Goal: Information Seeking & Learning: Compare options

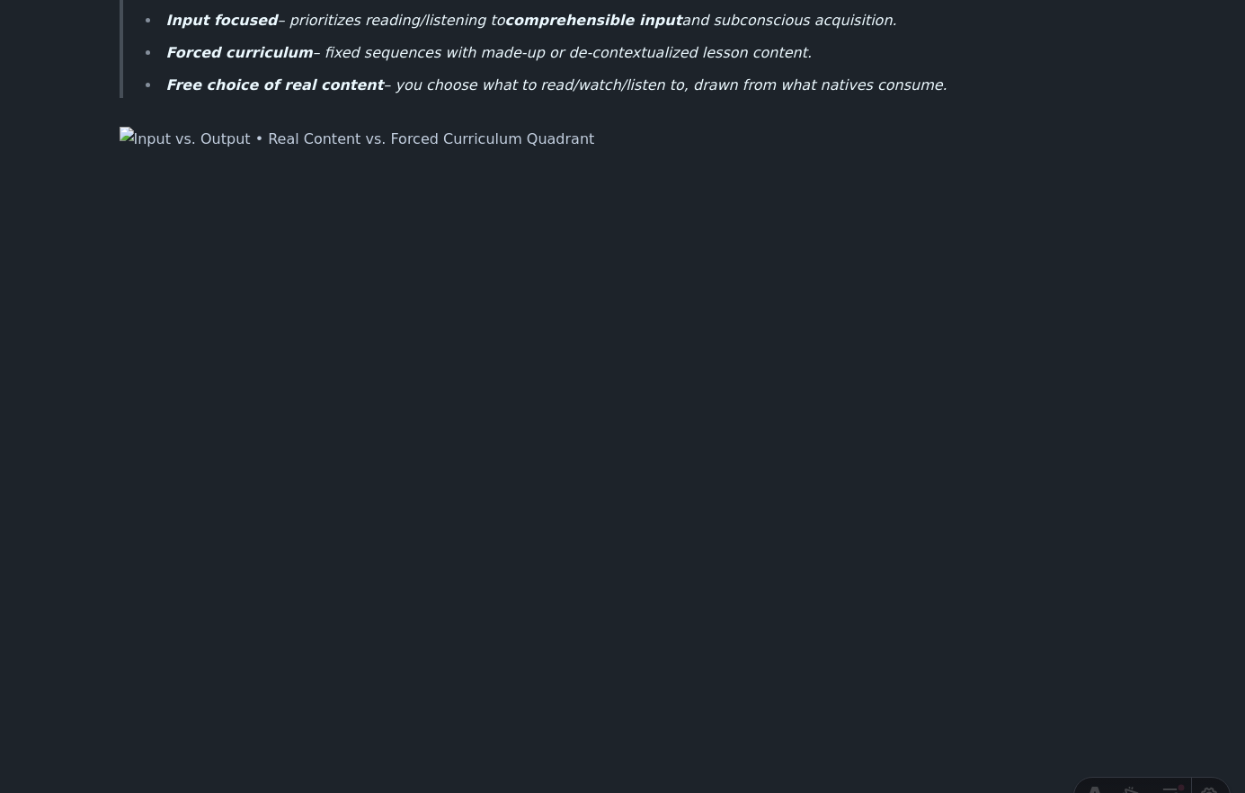
scroll to position [399, 0]
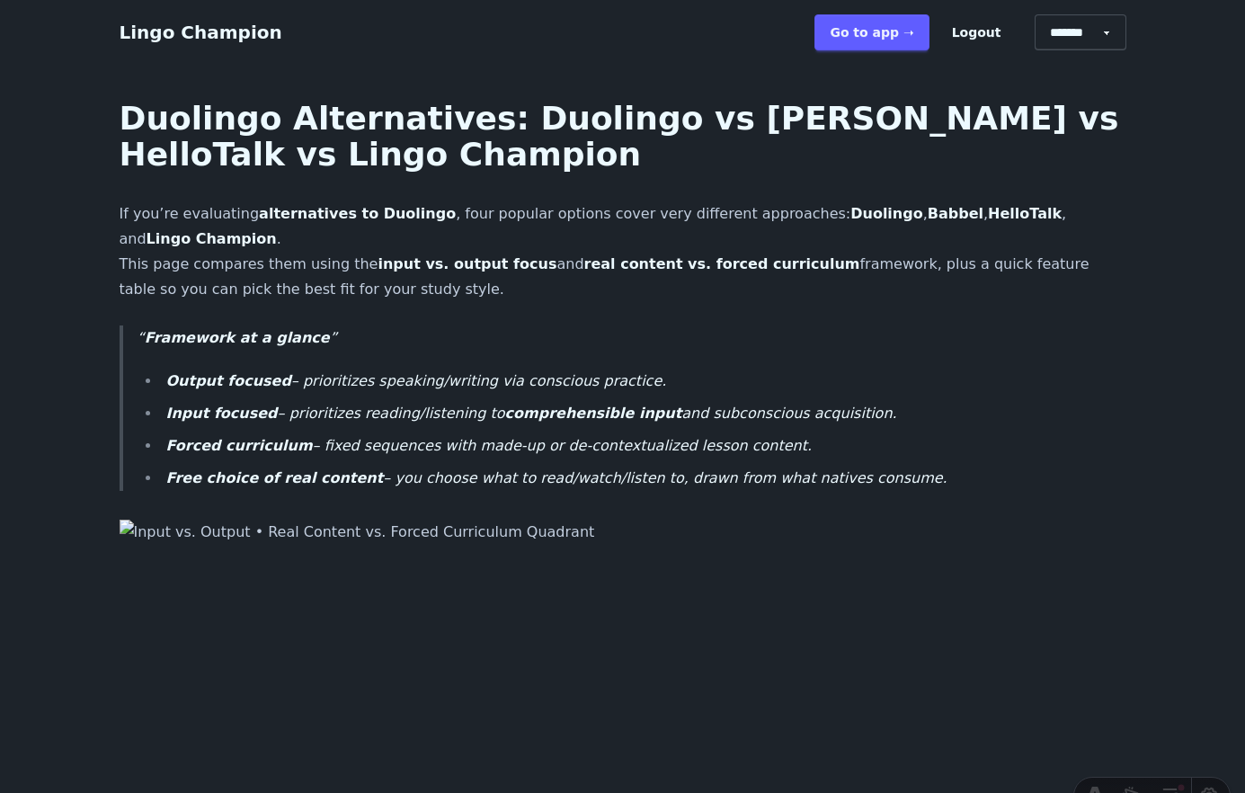
scroll to position [399, 0]
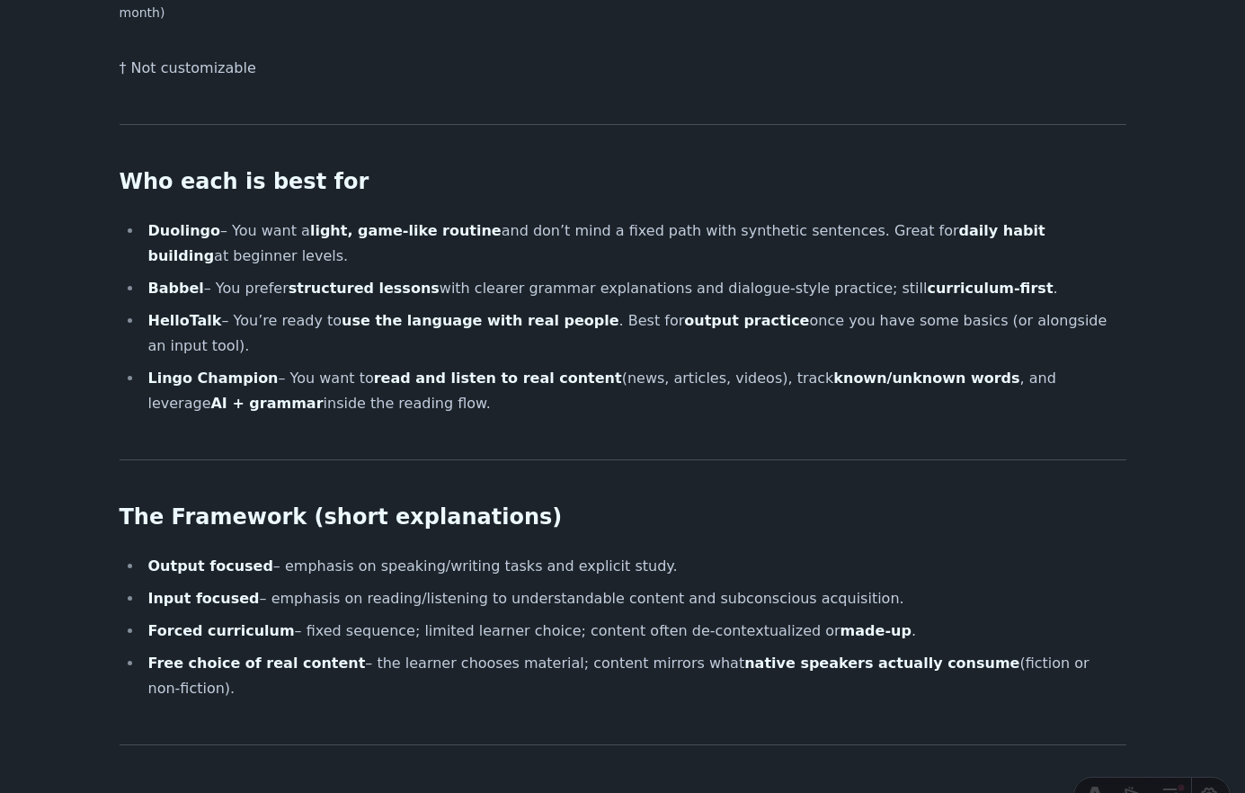
scroll to position [2601, 0]
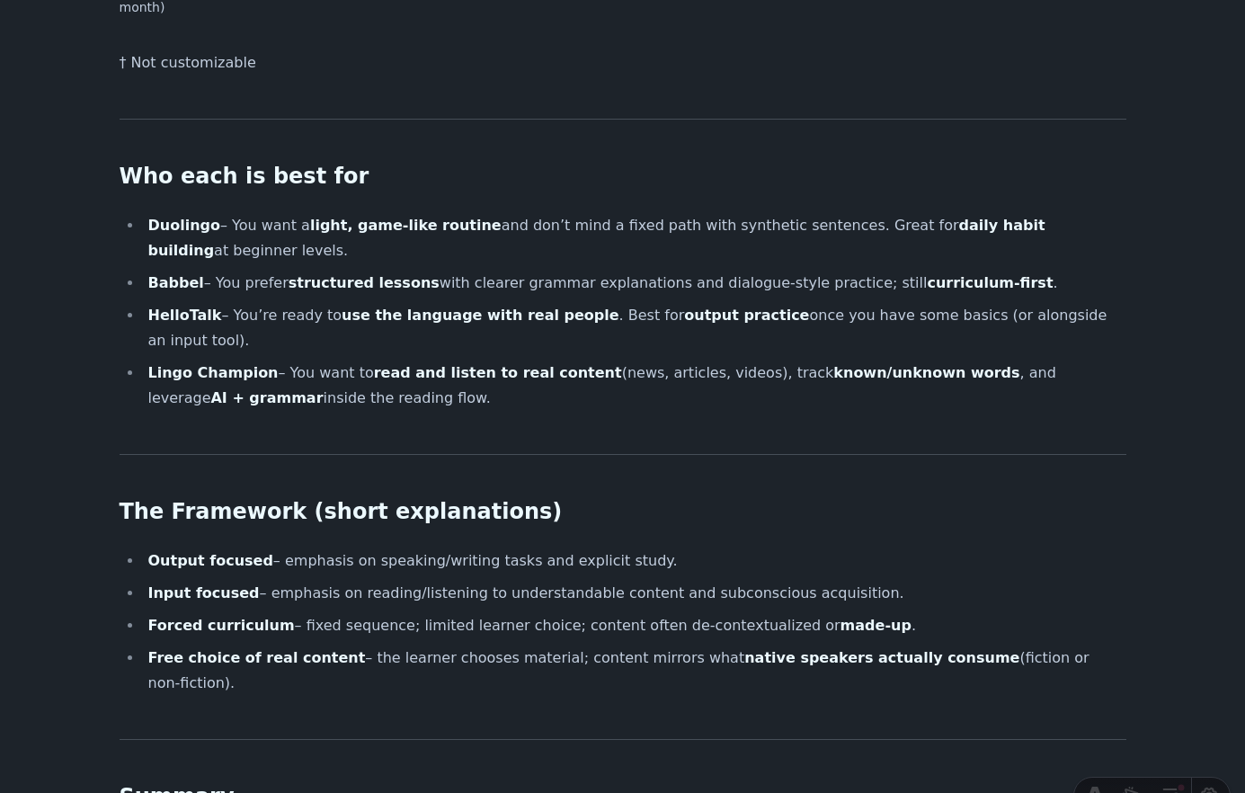
scroll to position [2601, 0]
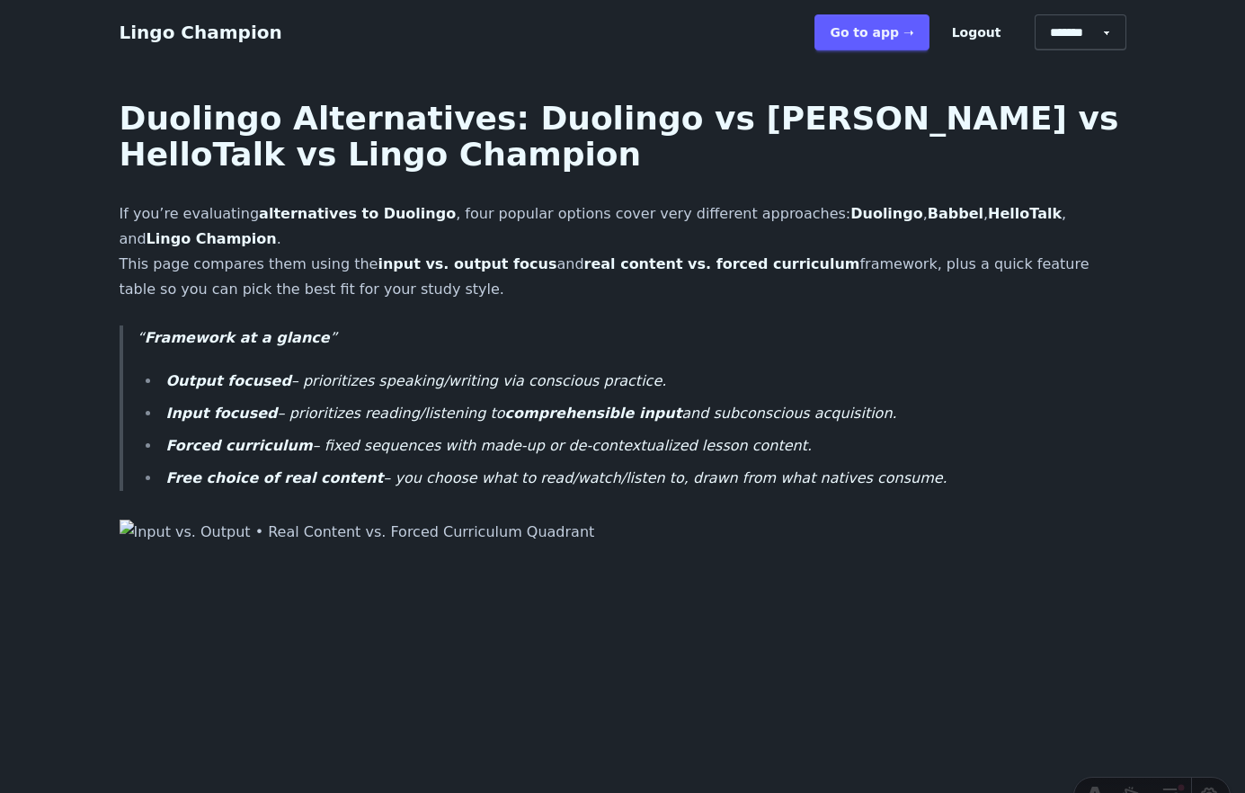
scroll to position [2601, 0]
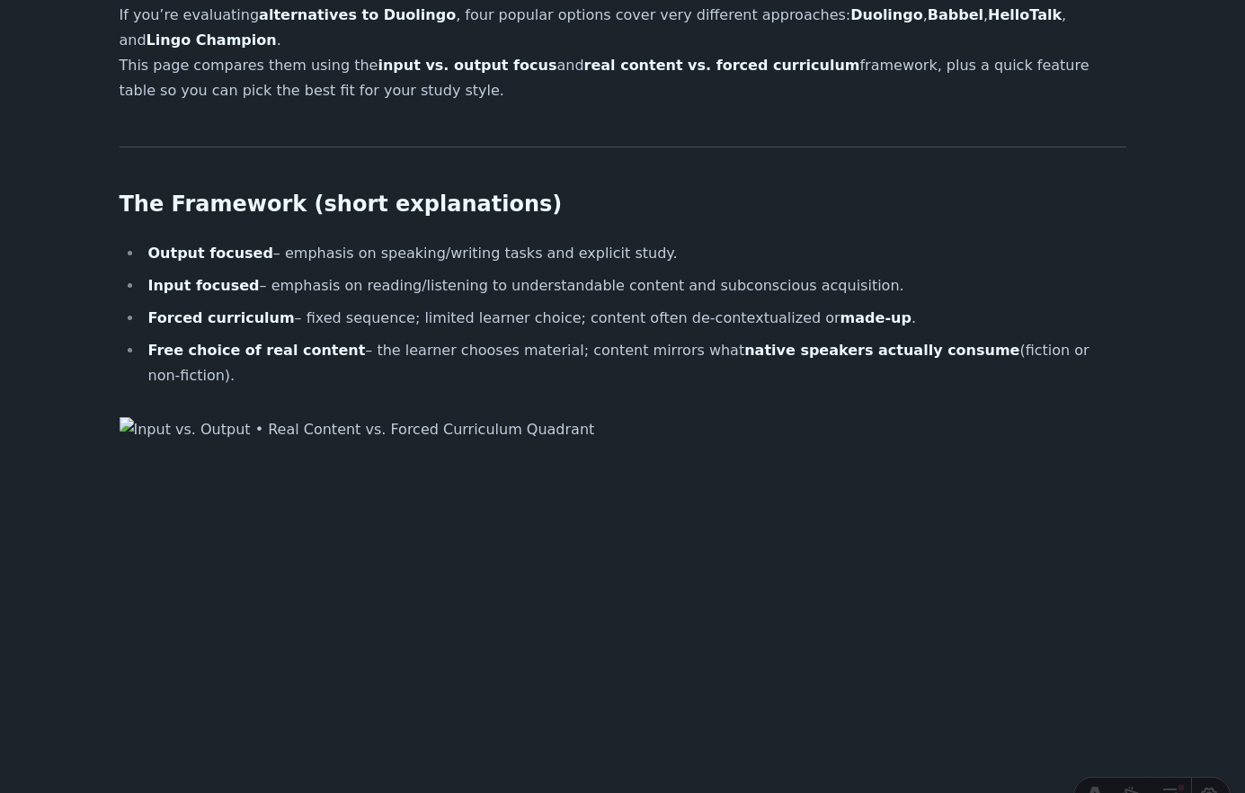
scroll to position [197, 0]
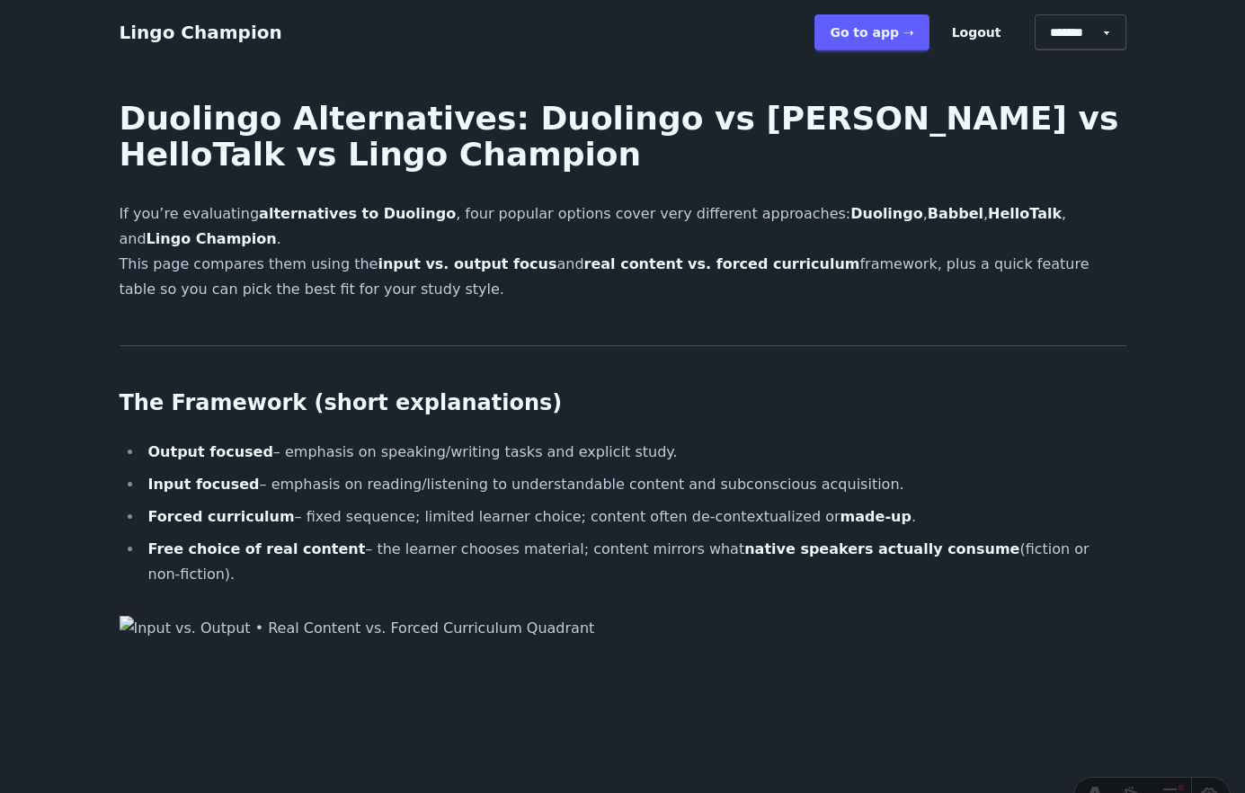
scroll to position [197, 0]
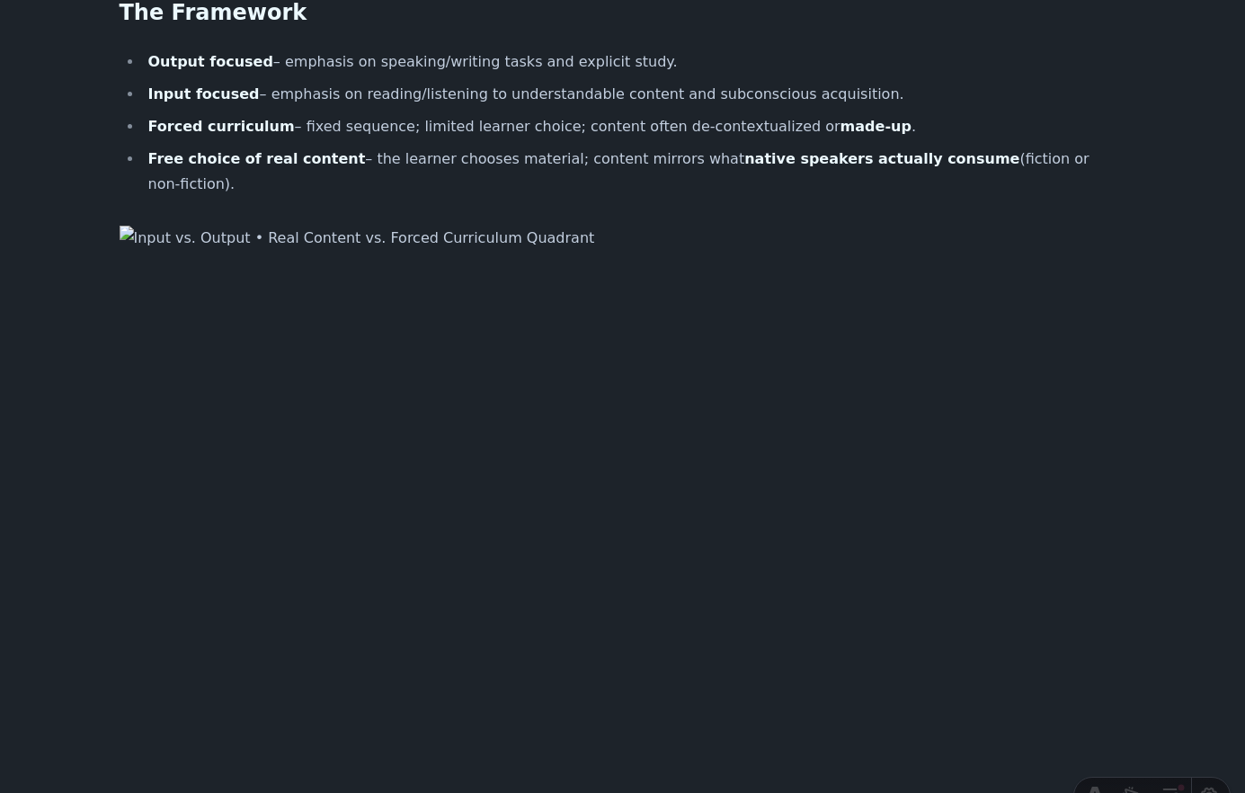
scroll to position [387, 0]
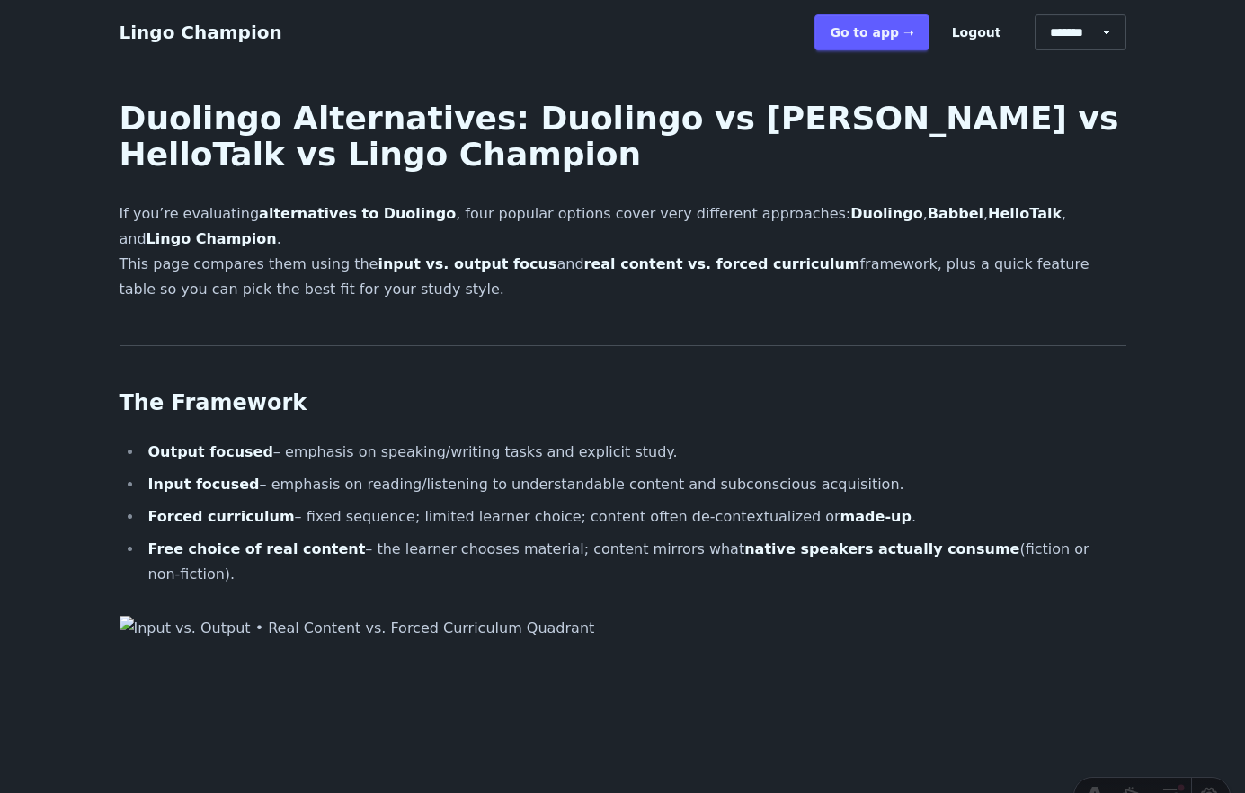
scroll to position [385, 0]
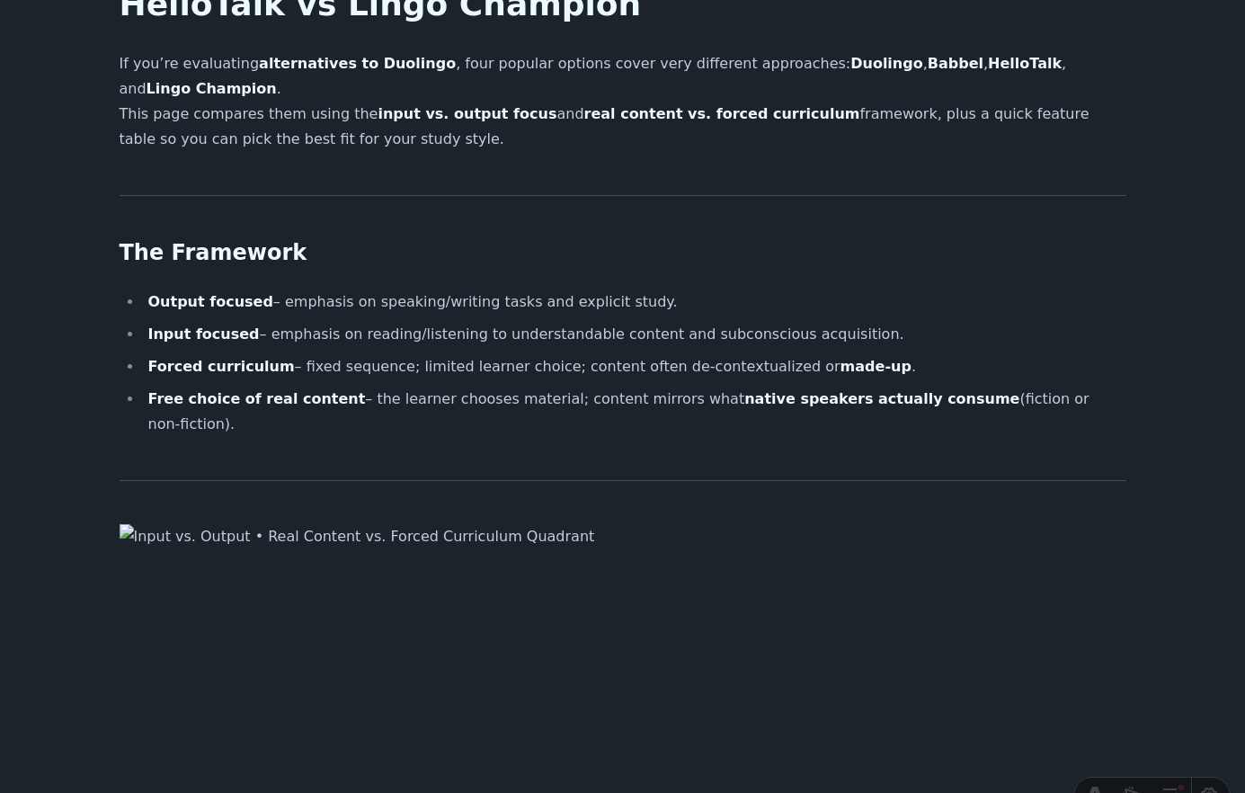
scroll to position [145, 0]
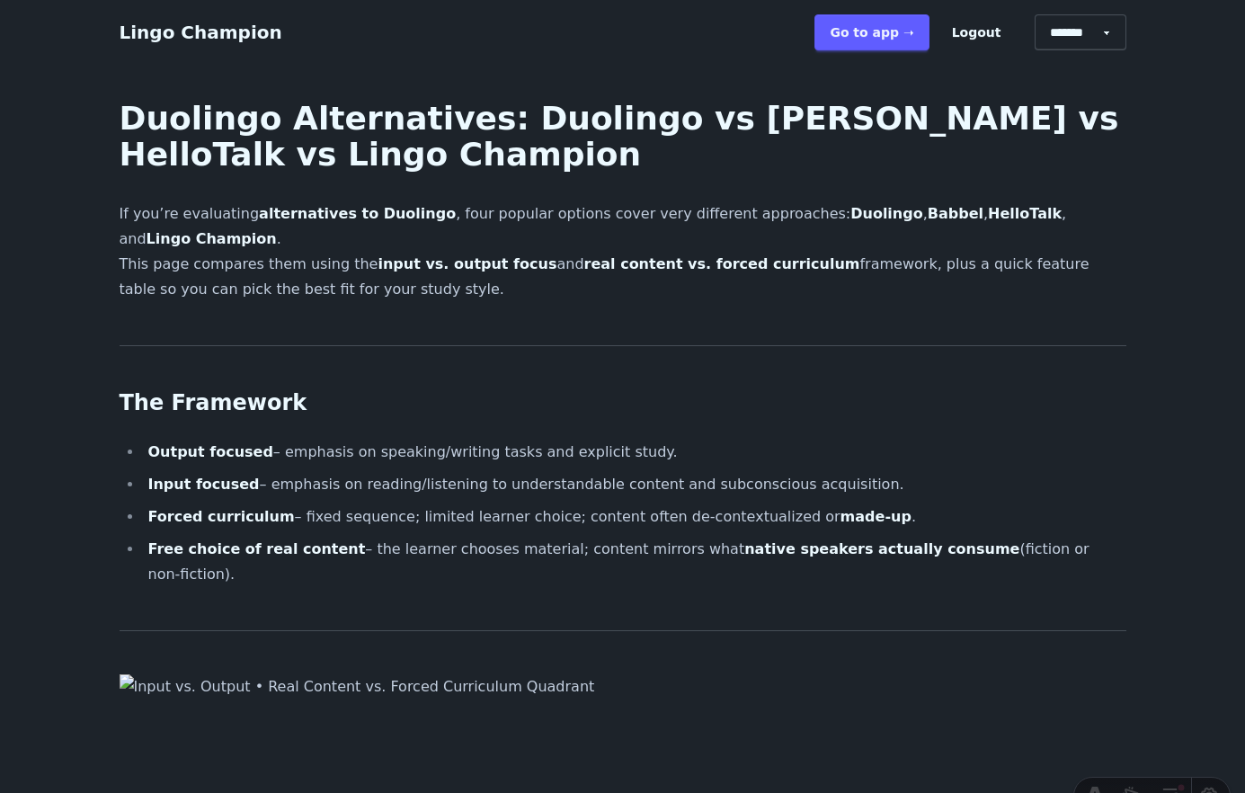
scroll to position [147, 0]
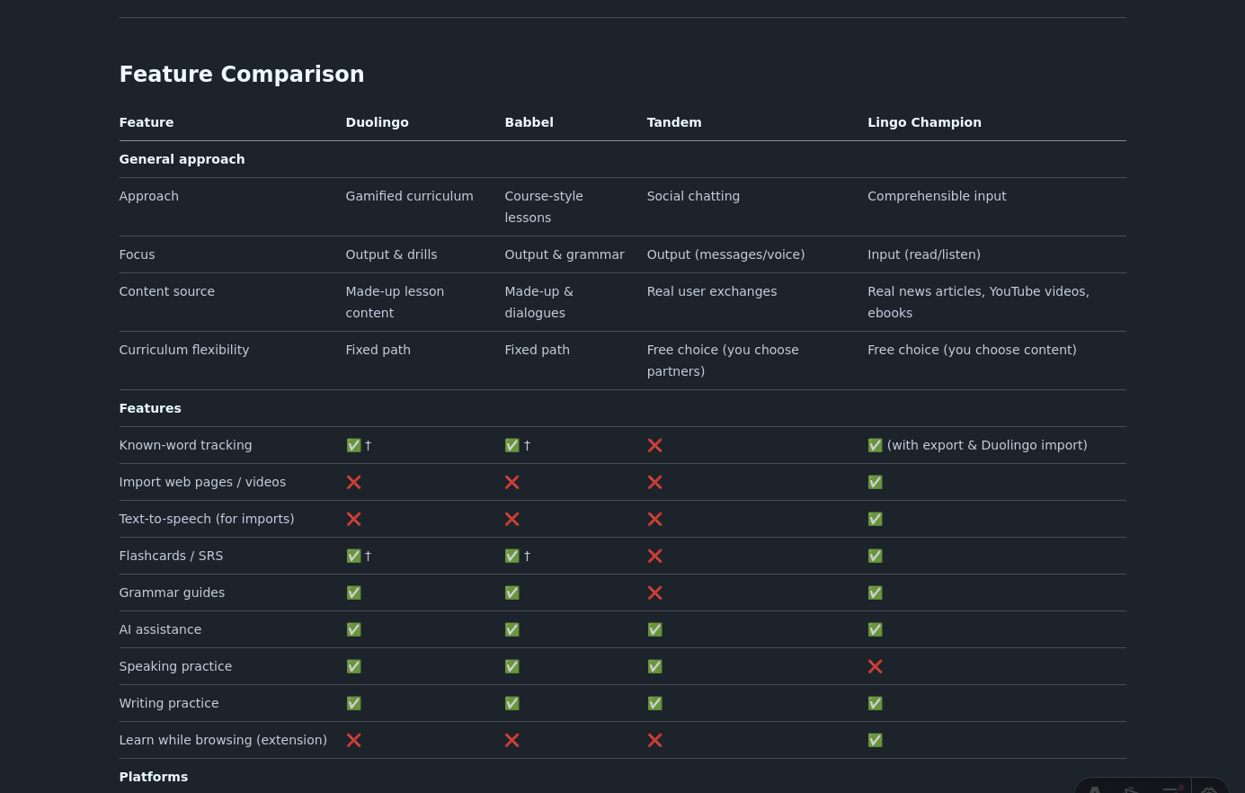
scroll to position [1690, 0]
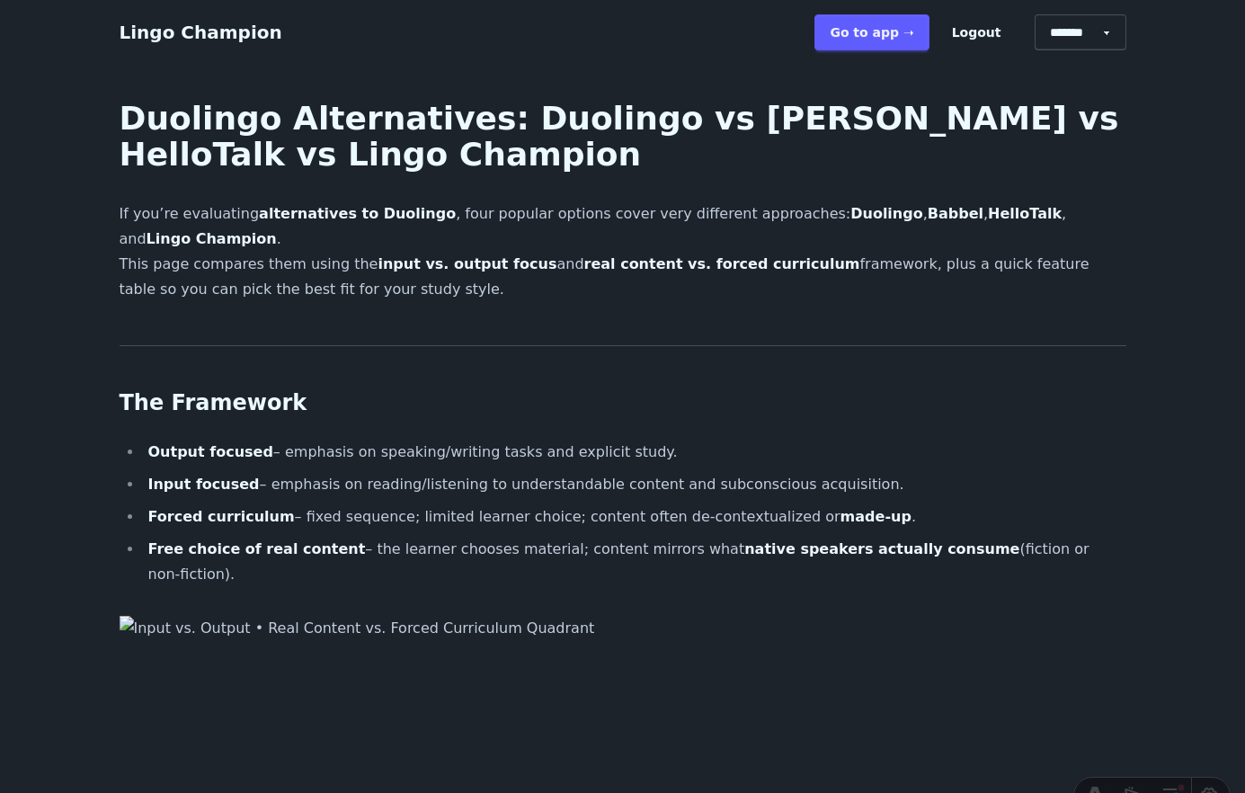
scroll to position [1690, 0]
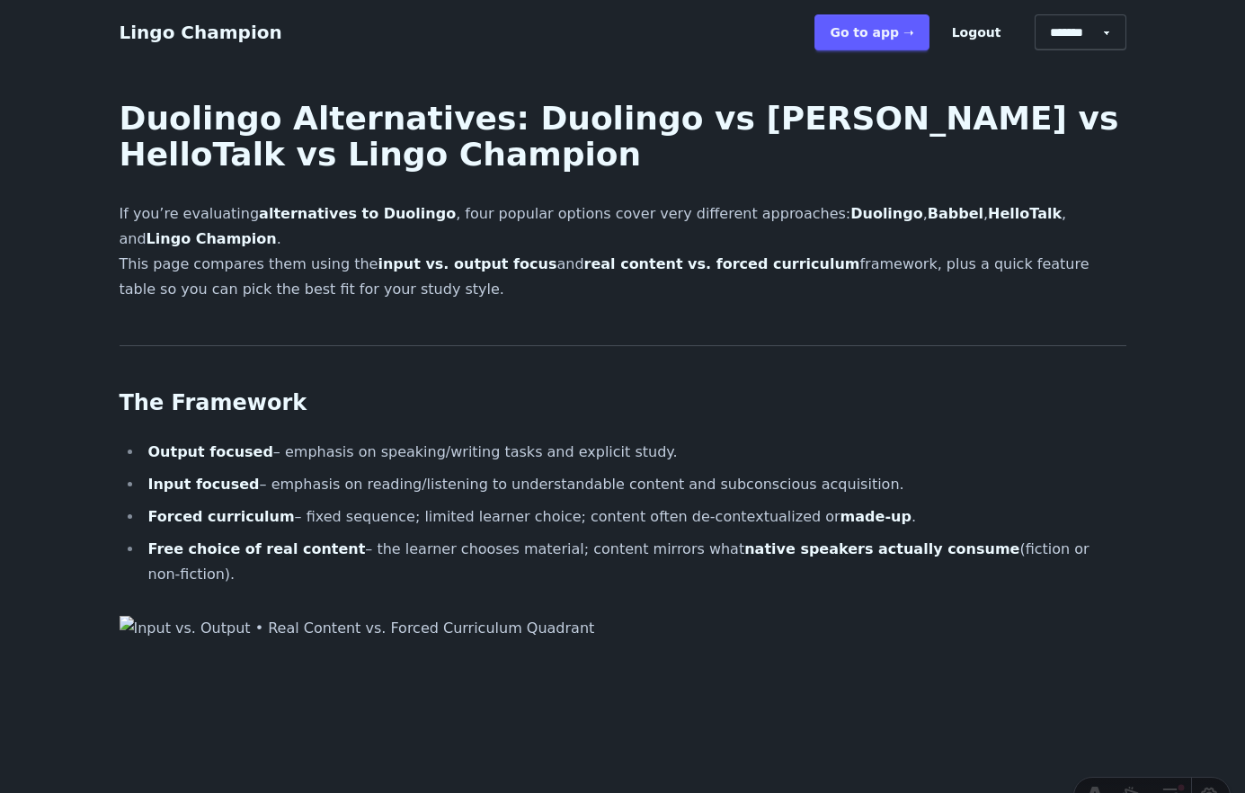
scroll to position [1690, 0]
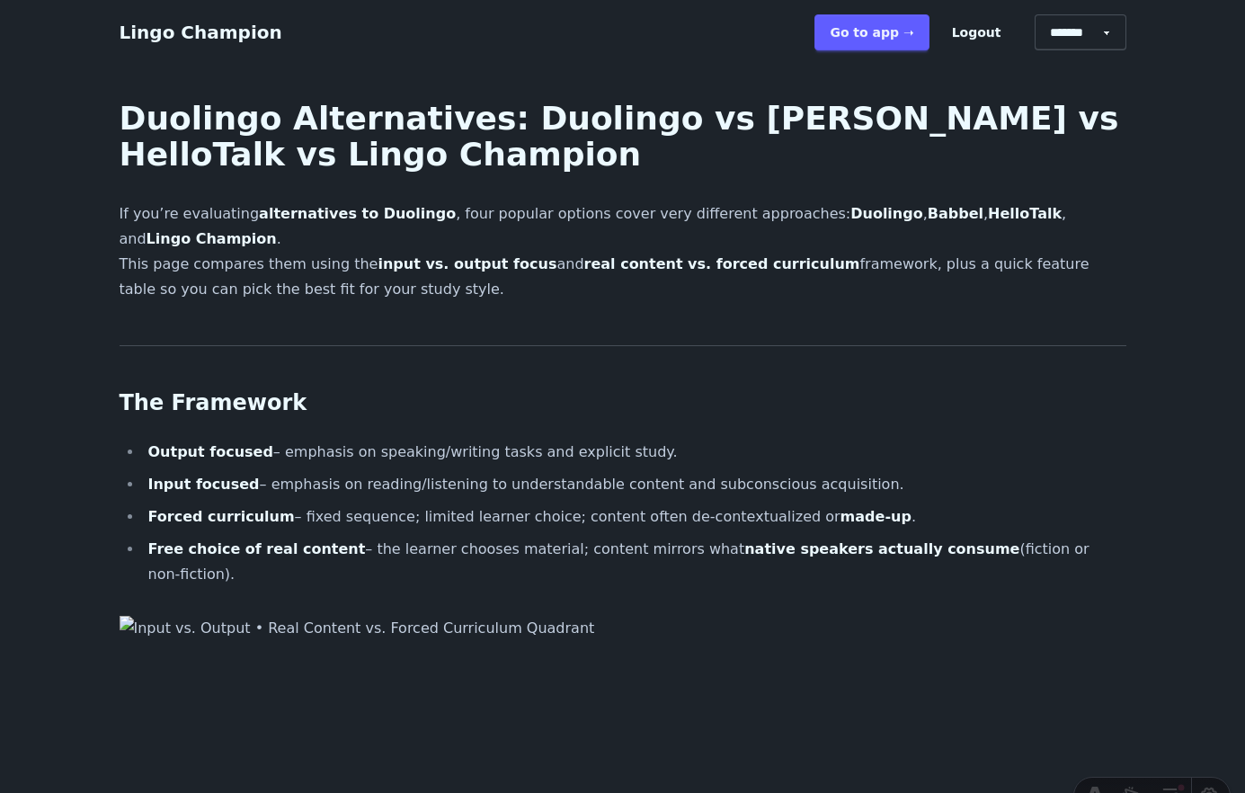
scroll to position [1690, 0]
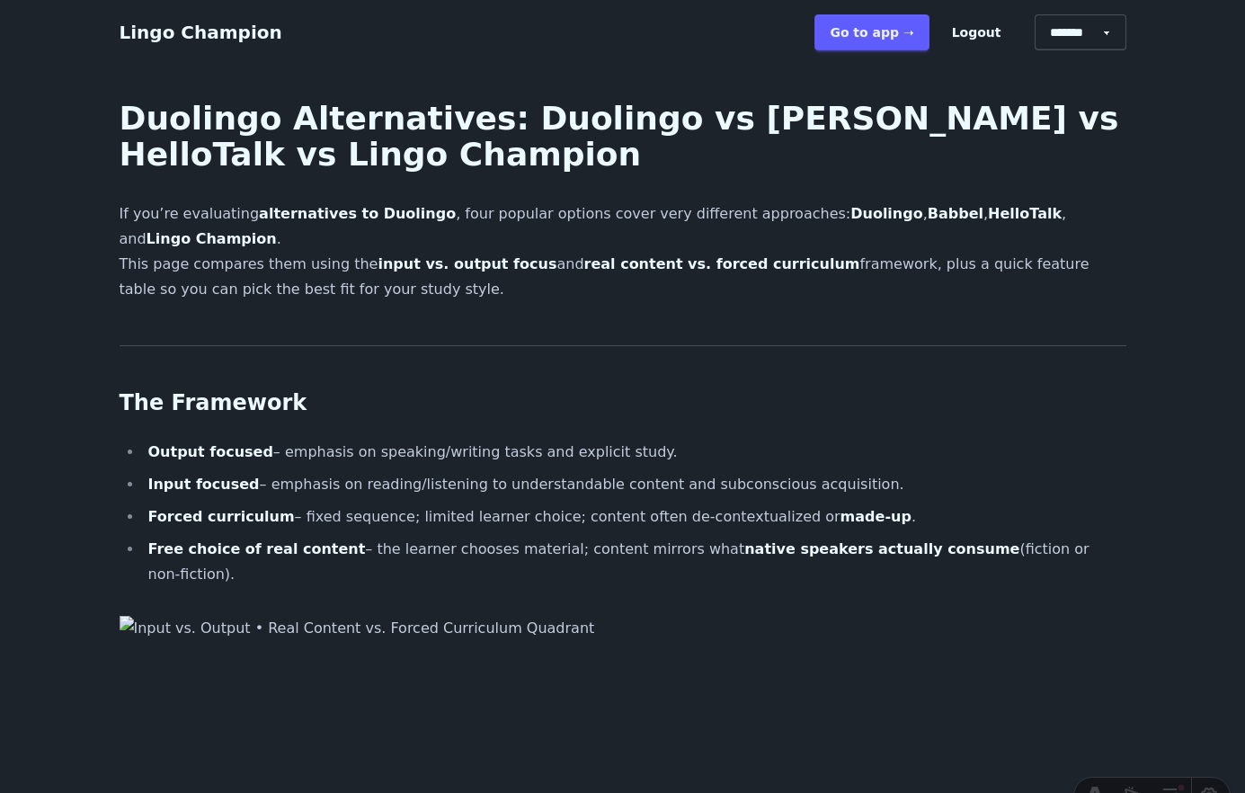
scroll to position [1690, 0]
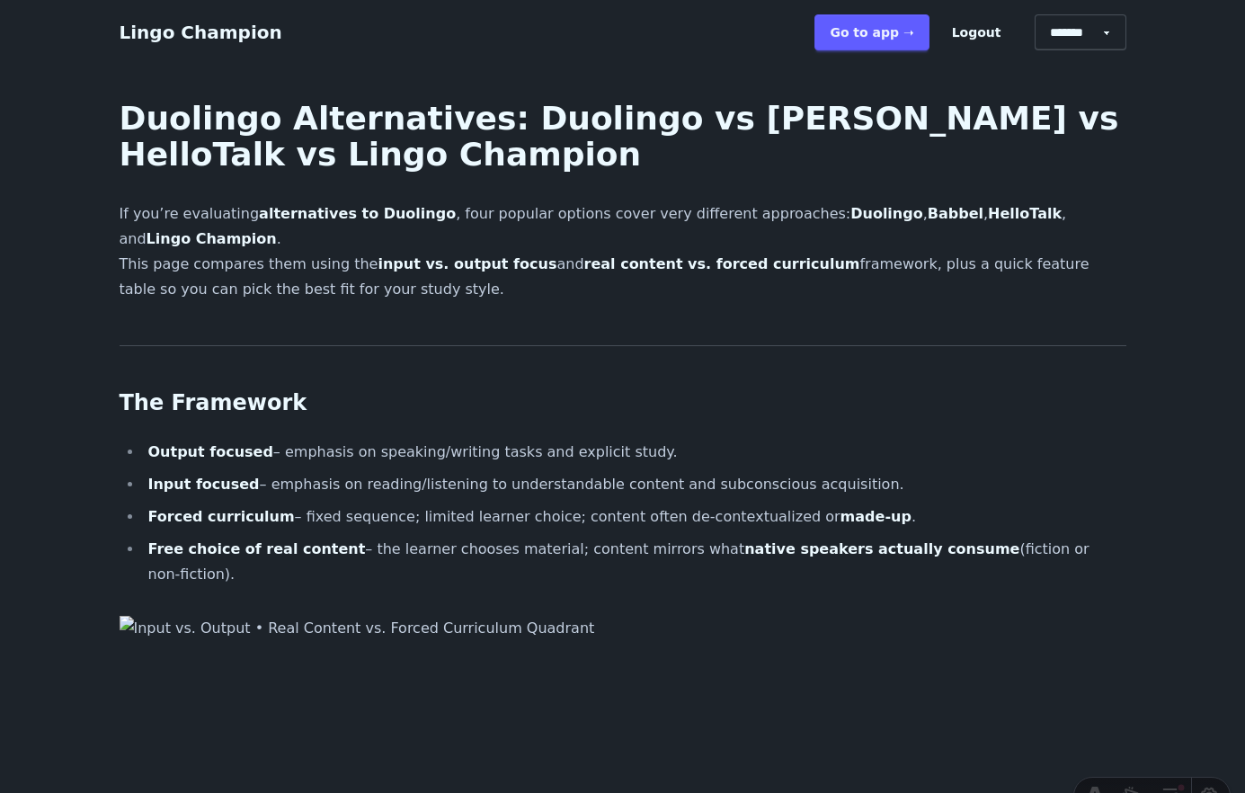
scroll to position [1690, 0]
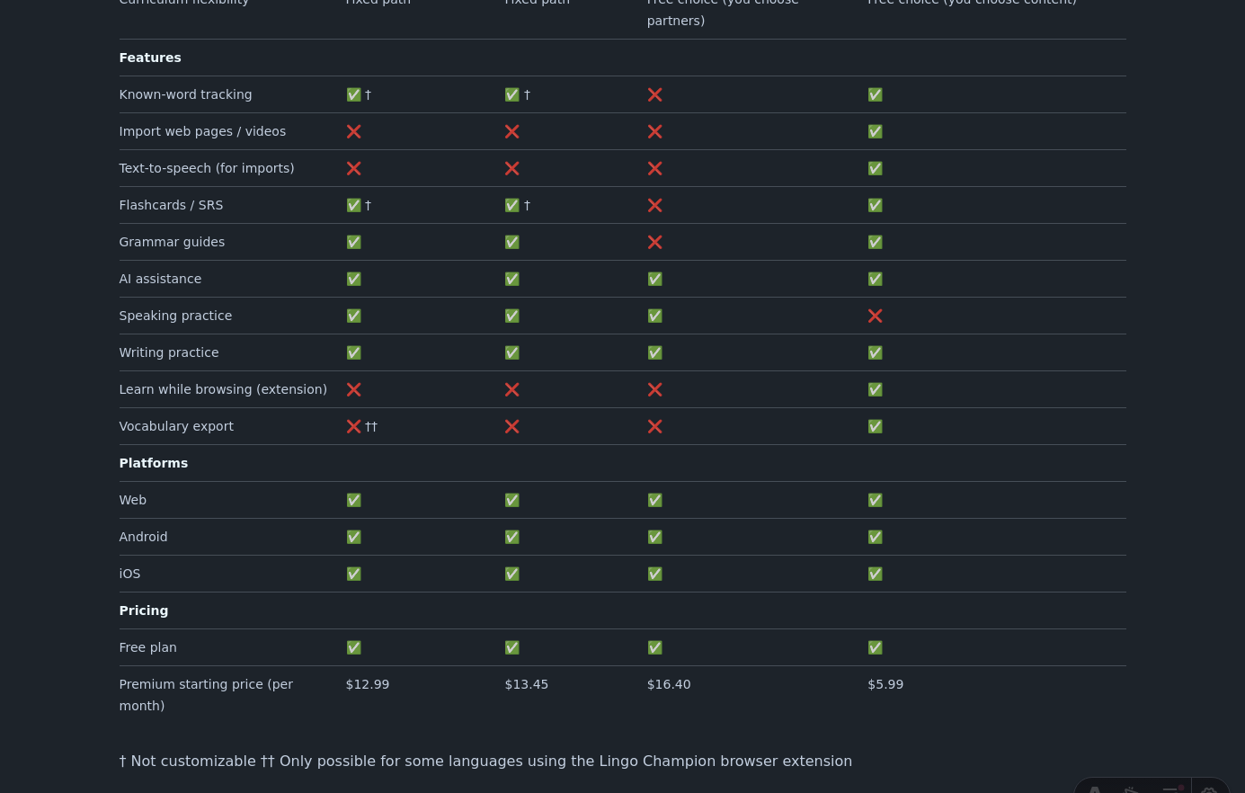
scroll to position [2043, 0]
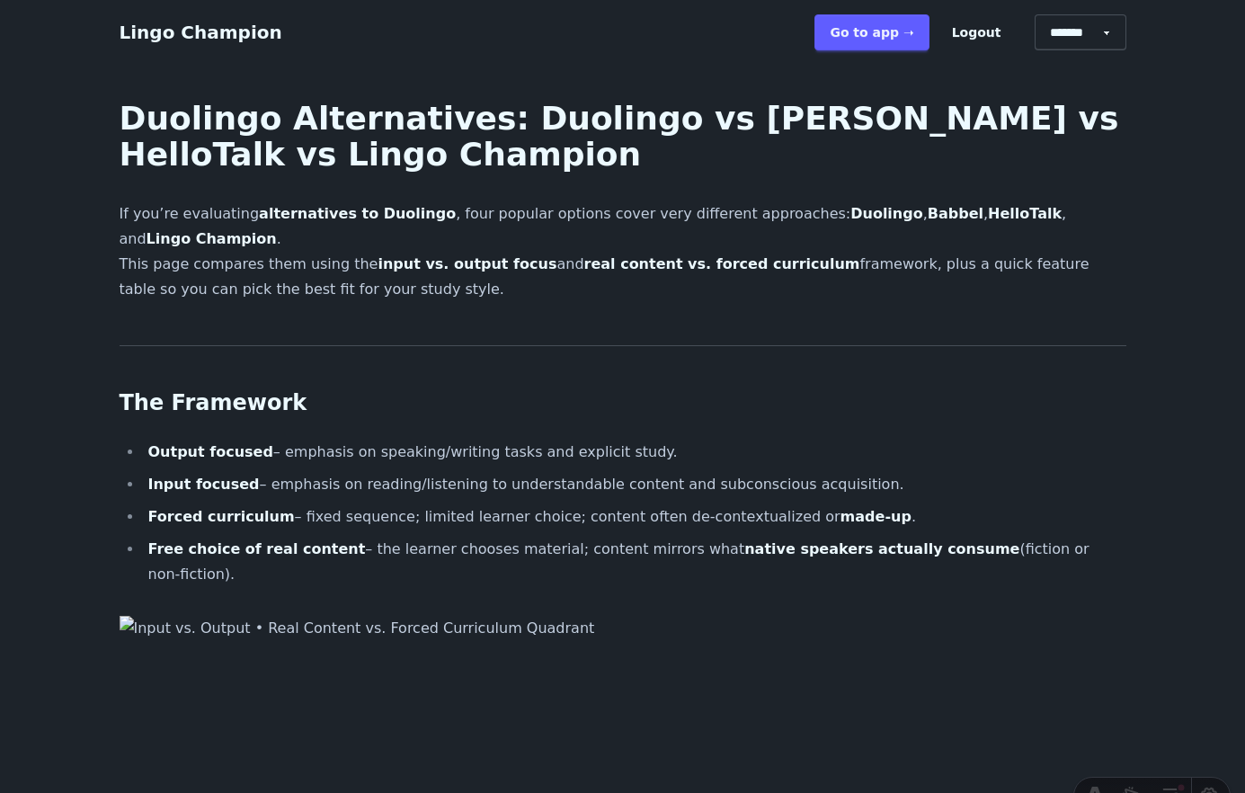
scroll to position [2032, 0]
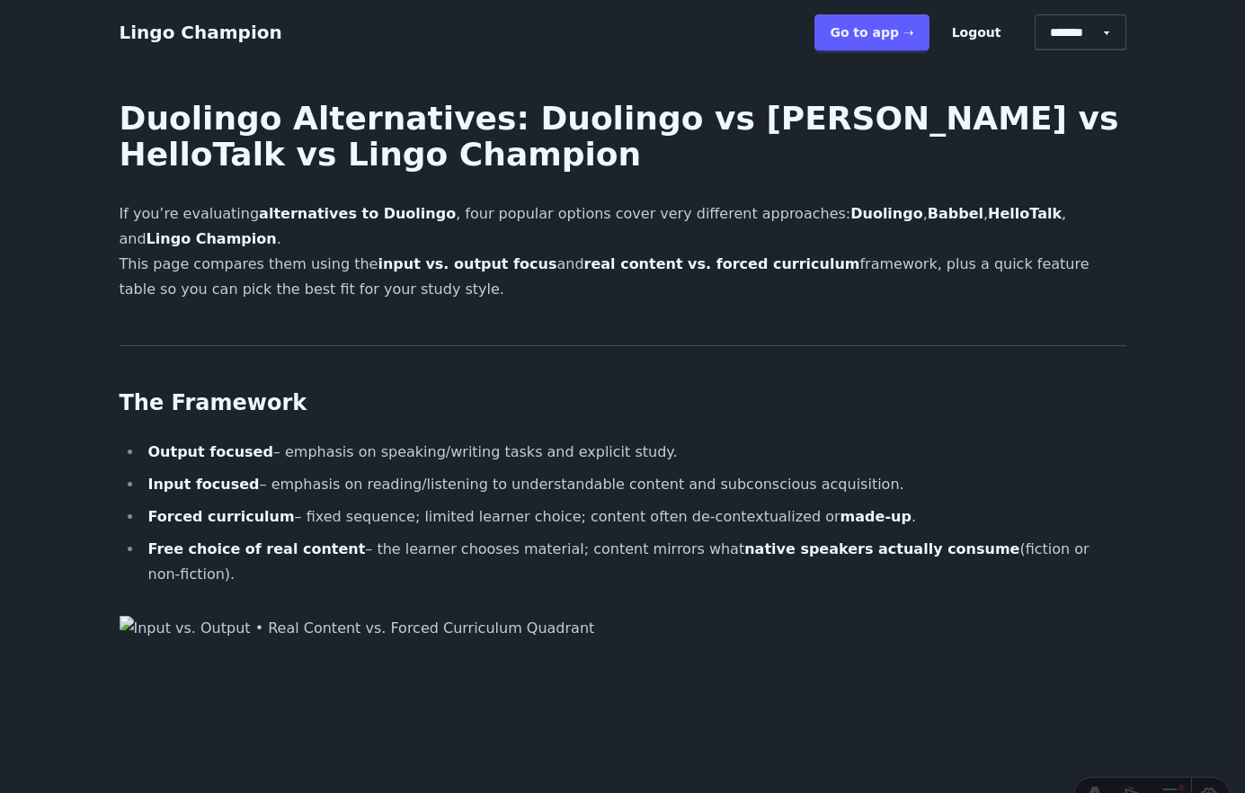
scroll to position [2069, 0]
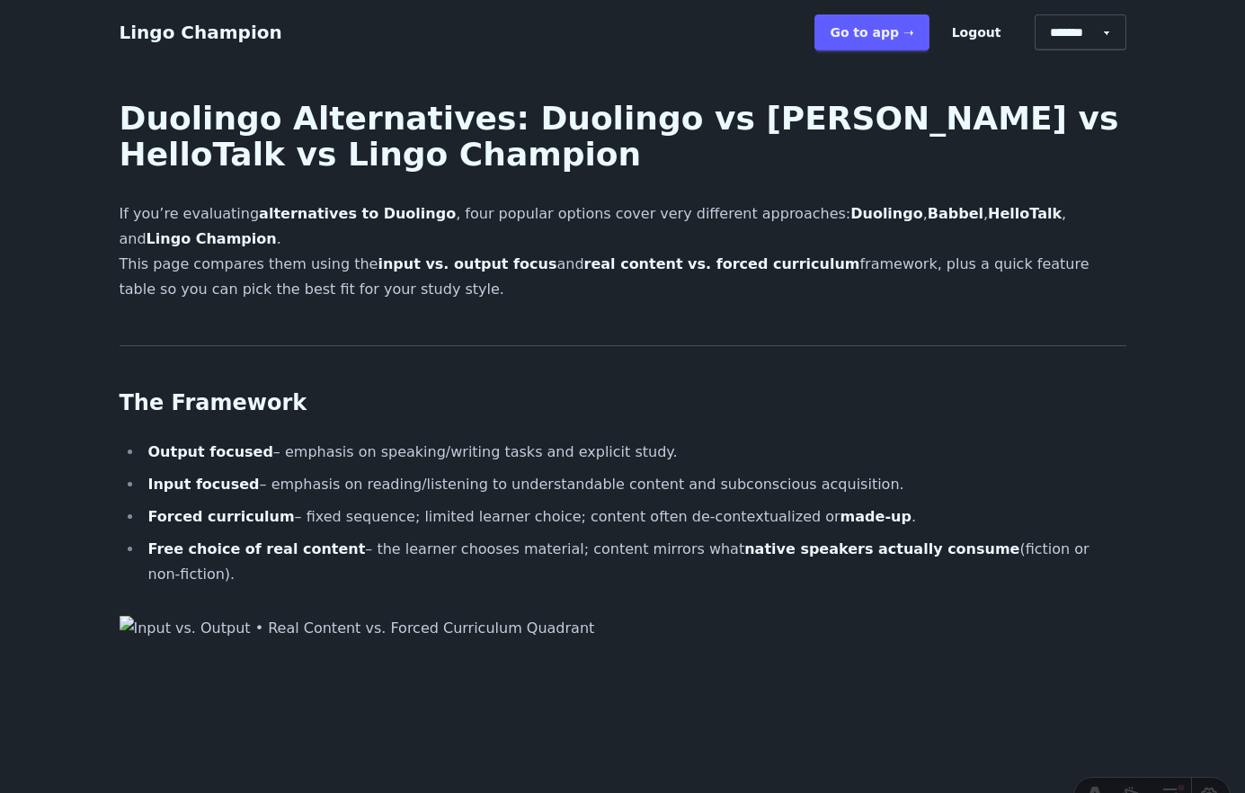
scroll to position [2069, 0]
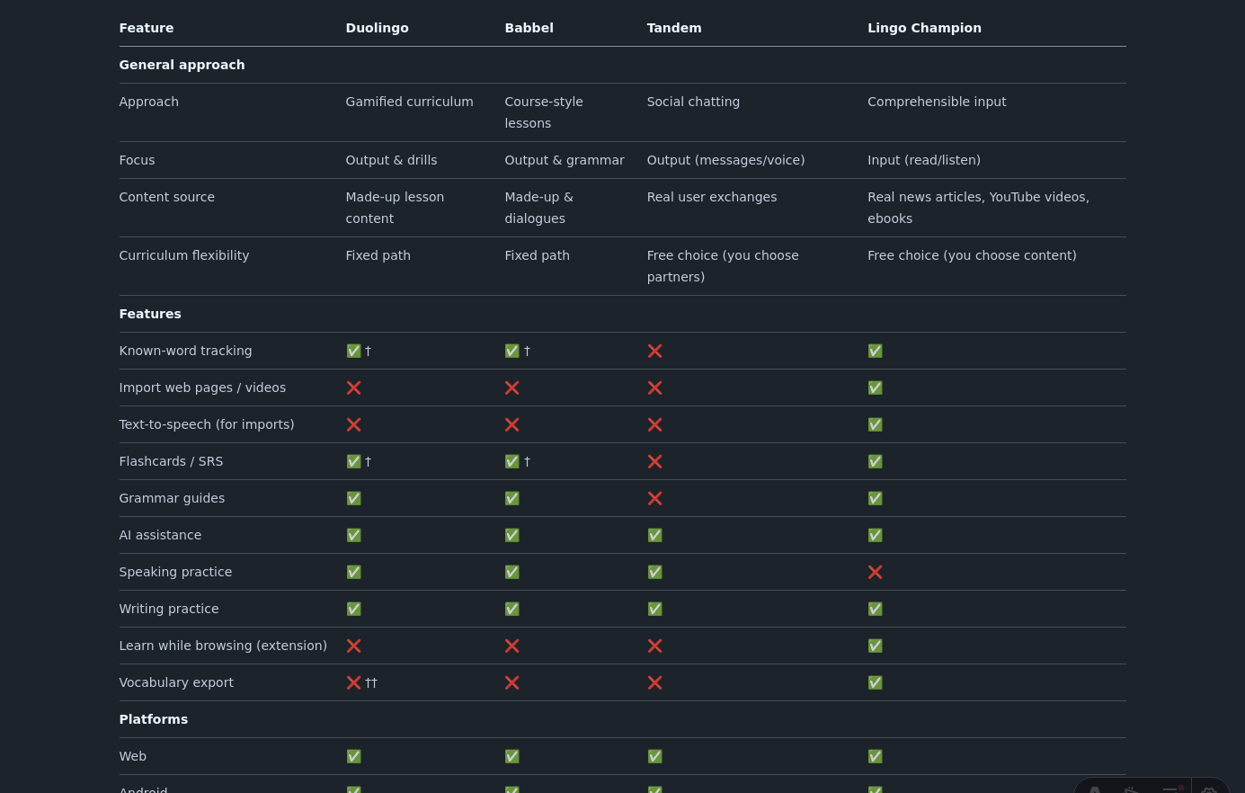
scroll to position [1788, 0]
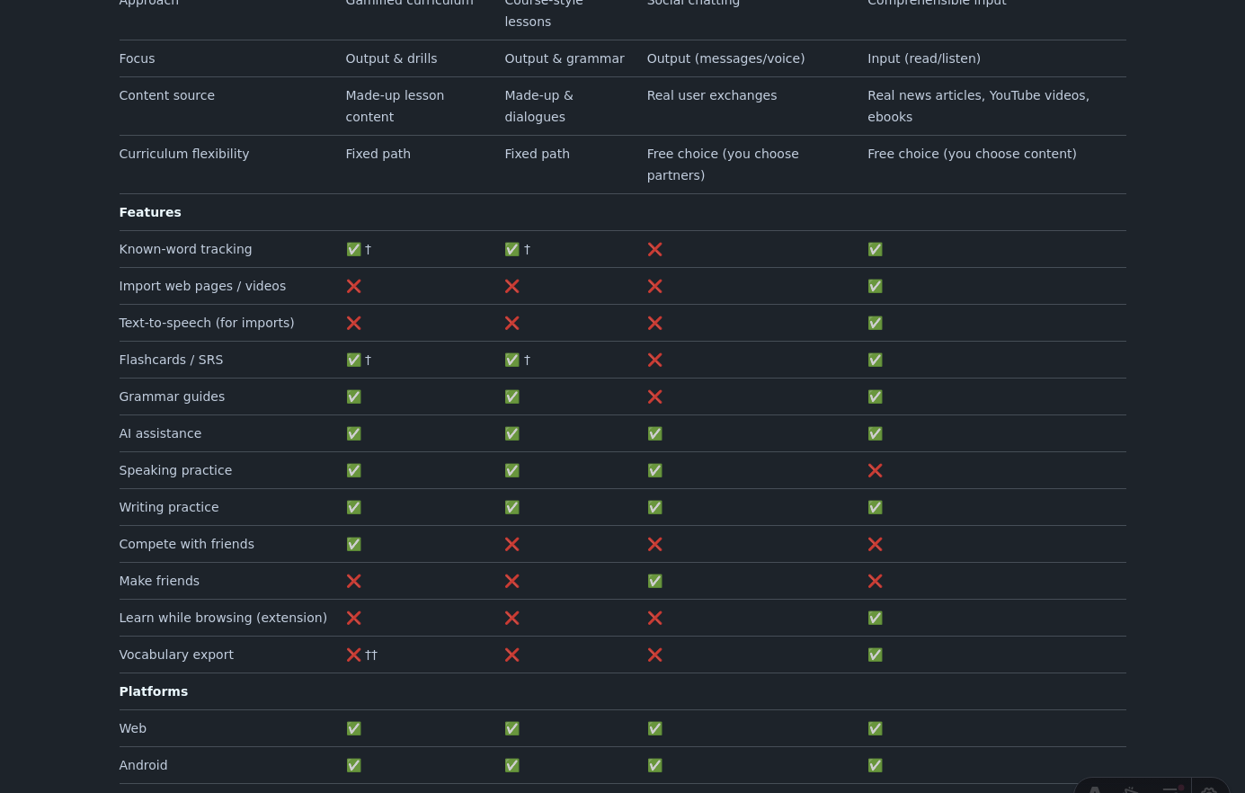
scroll to position [1882, 0]
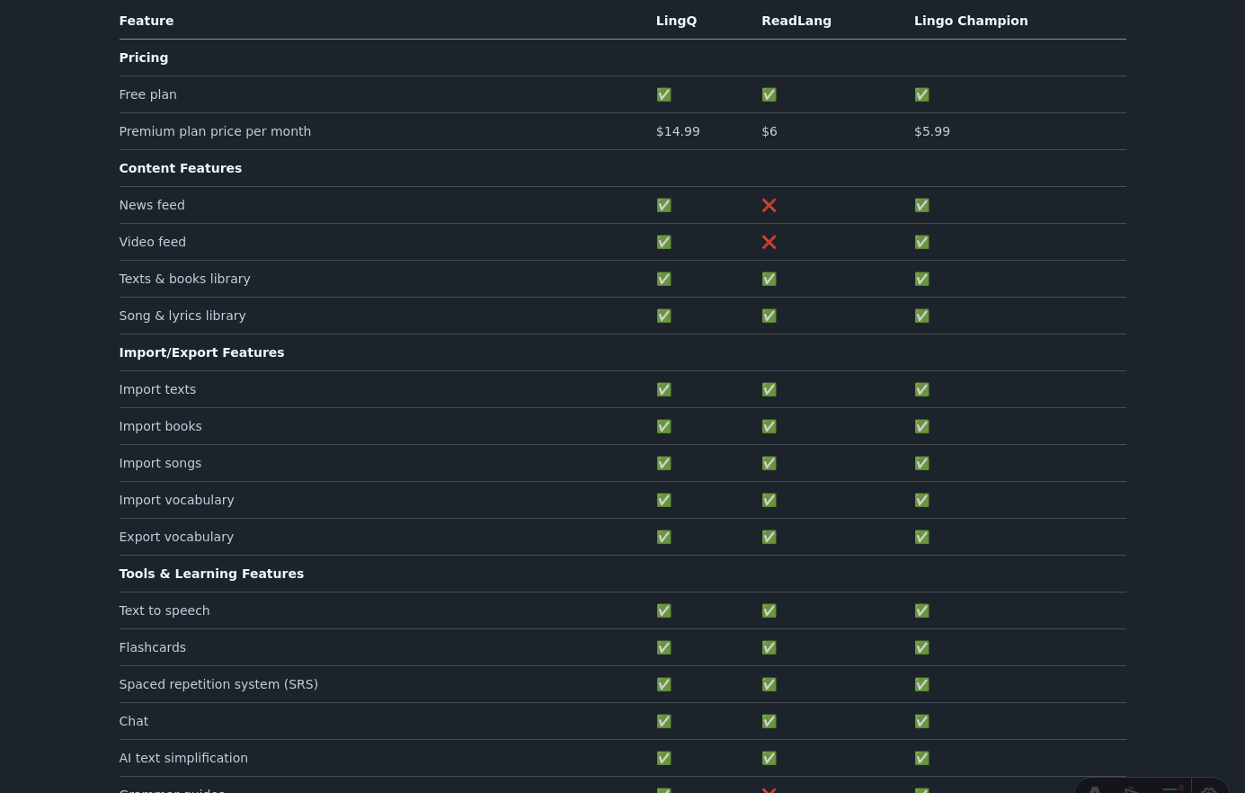
scroll to position [421, 0]
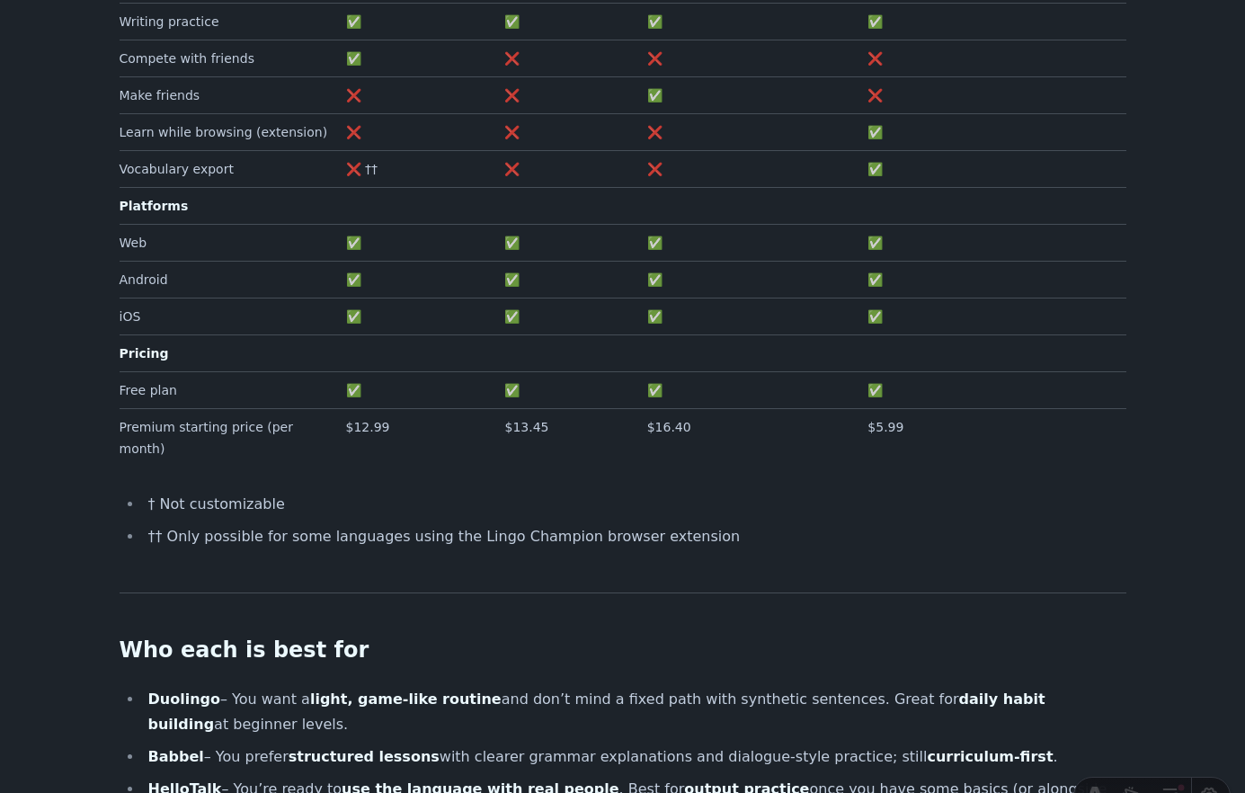
scroll to position [2347, 0]
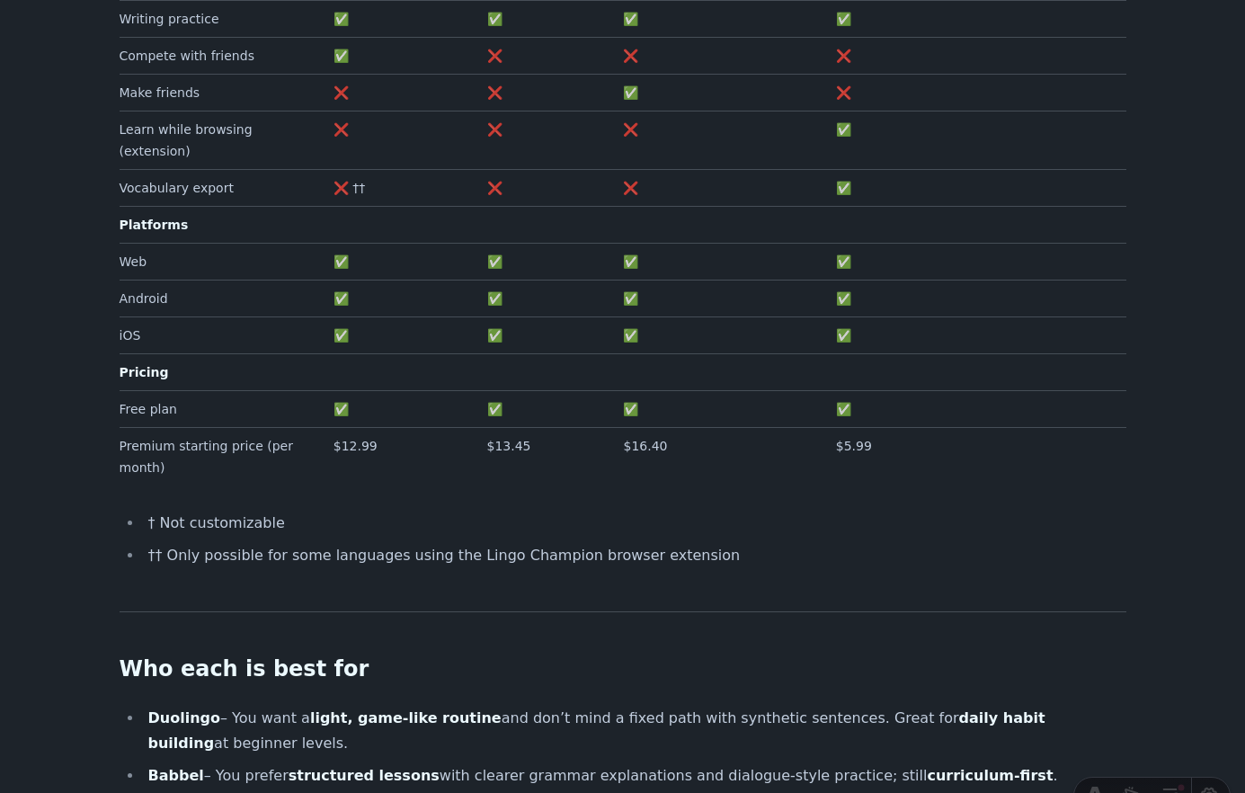
scroll to position [2390, 0]
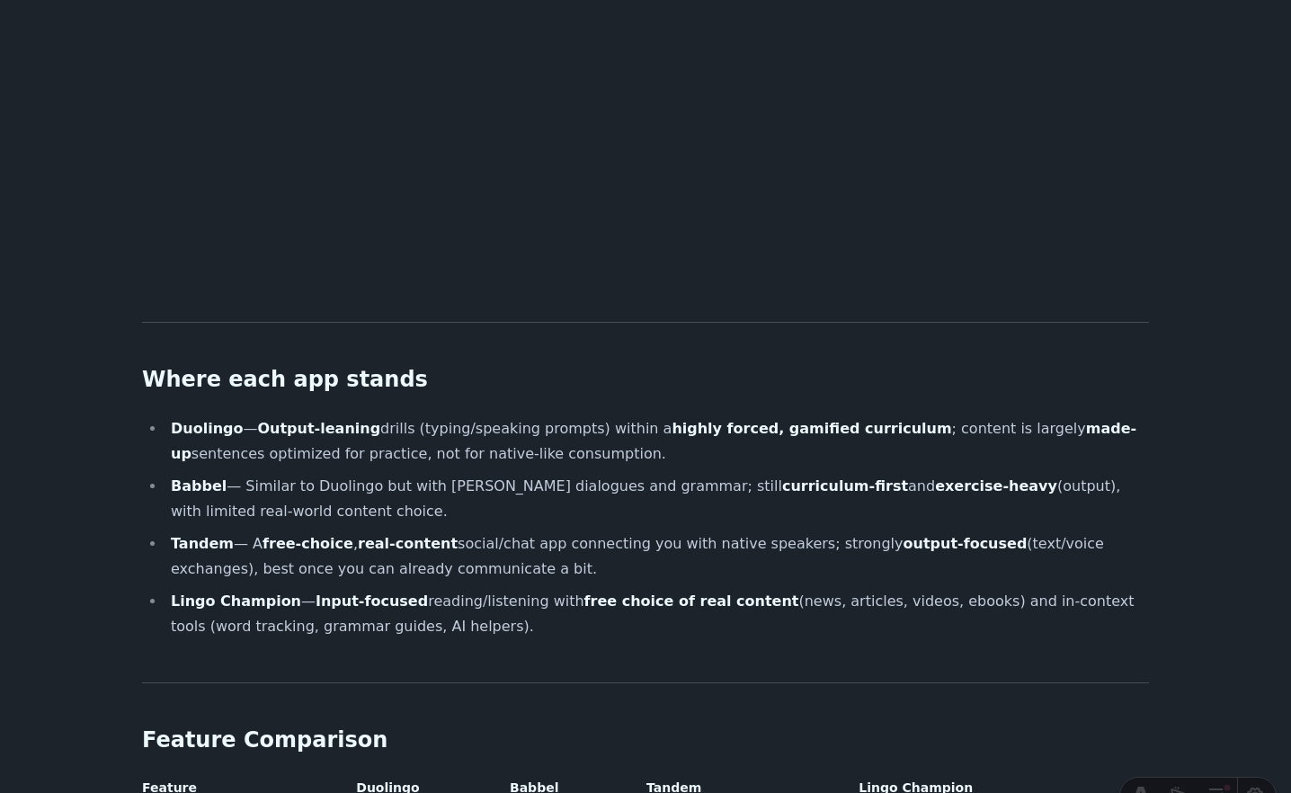
scroll to position [1030, 0]
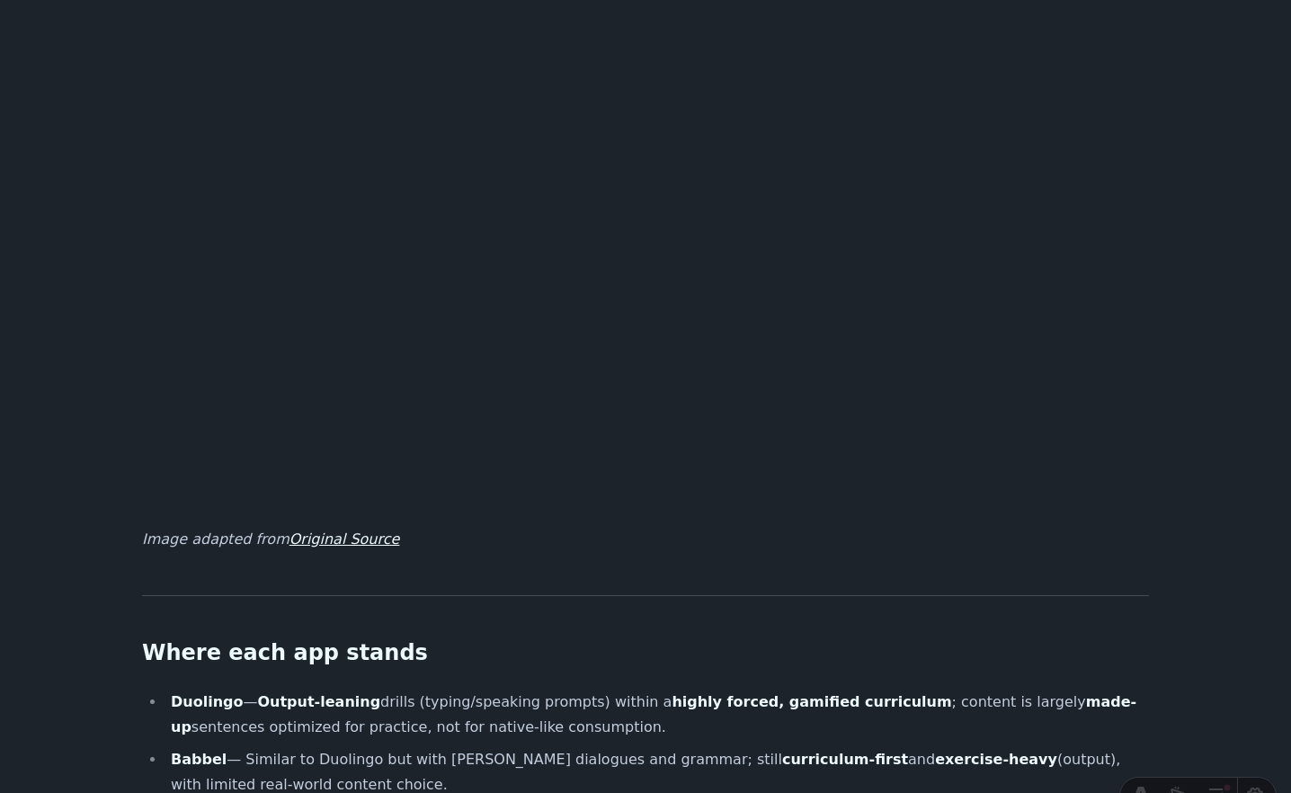
scroll to position [814, 0]
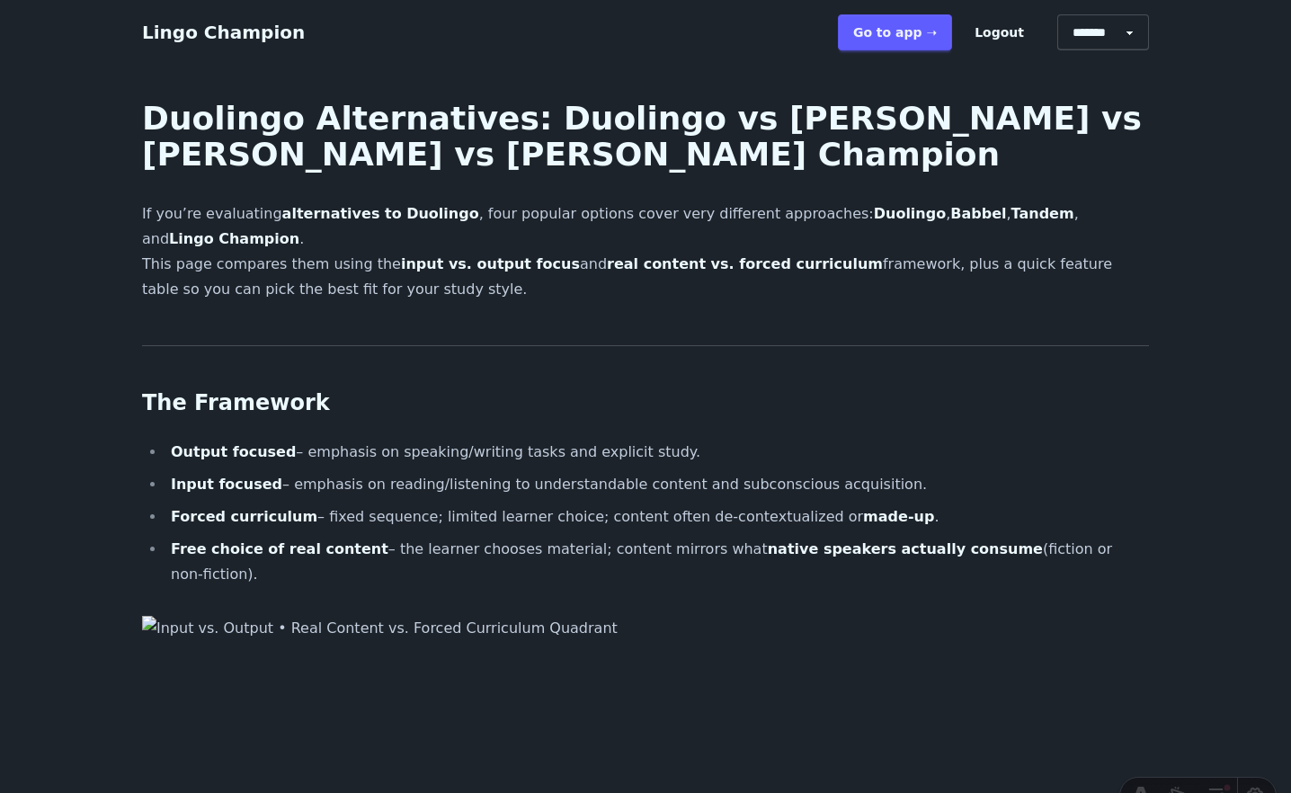
scroll to position [814, 0]
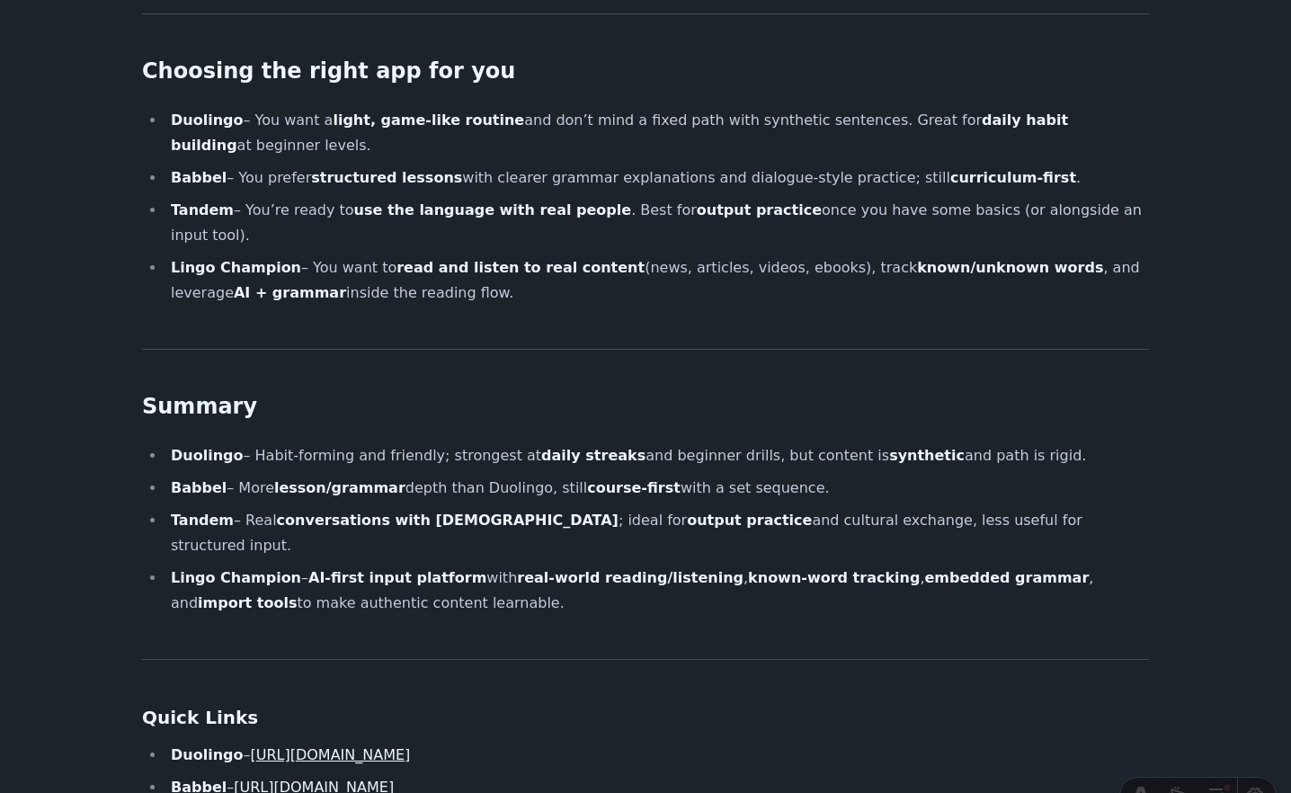
scroll to position [3044, 0]
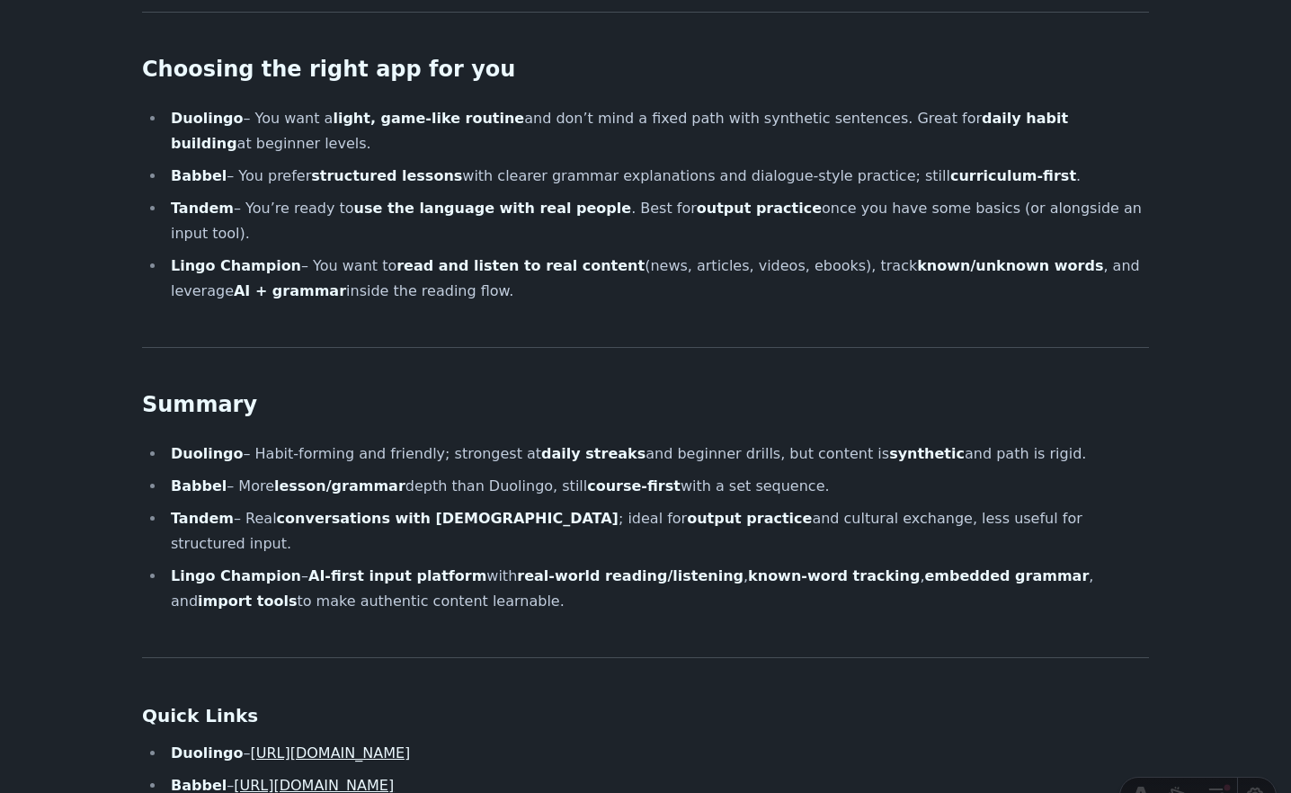
drag, startPoint x: 430, startPoint y: 148, endPoint x: 178, endPoint y: 120, distance: 253.3
click at [178, 254] on li "Lingo Champion – You want to read and listen to real content (news, articles, v…" at bounding box center [657, 279] width 984 height 50
click at [208, 257] on strong "Lingo Champion" at bounding box center [236, 265] width 130 height 17
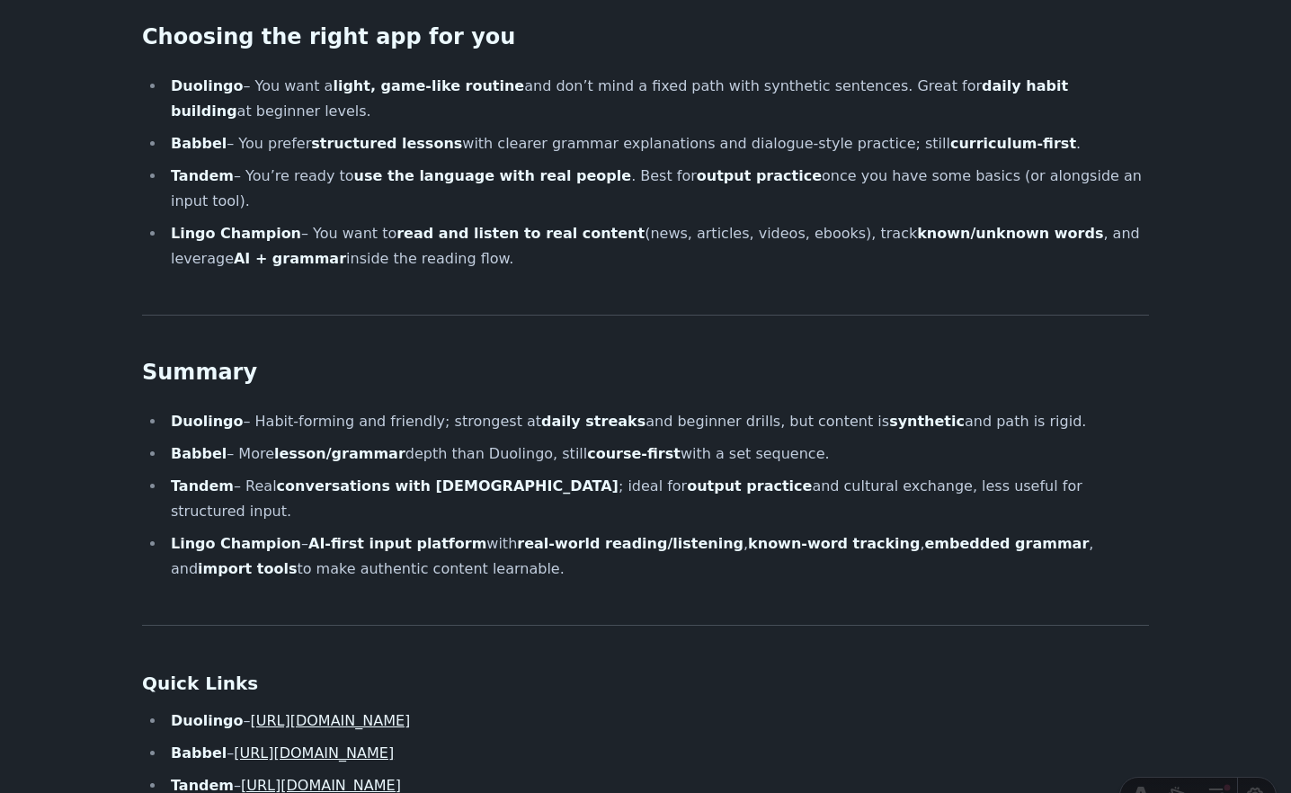
scroll to position [3092, 0]
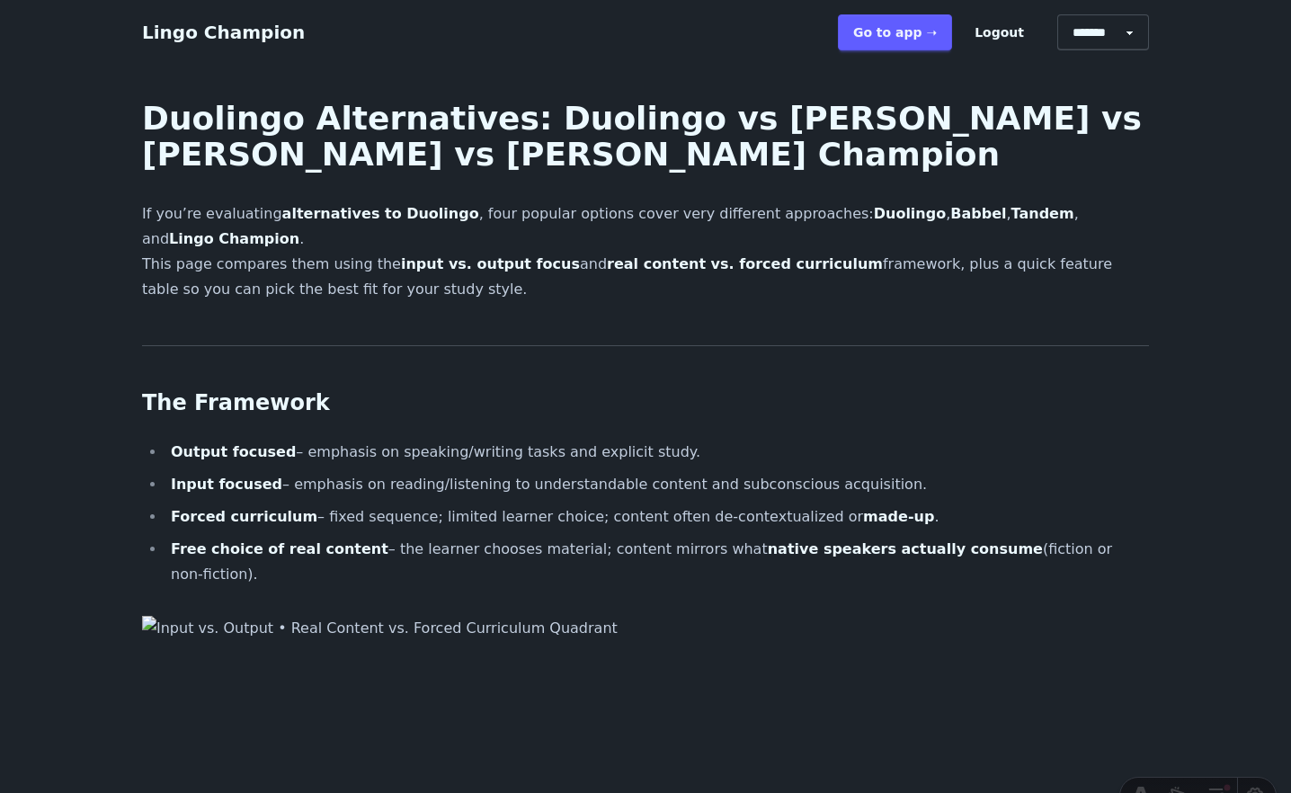
scroll to position [3092, 0]
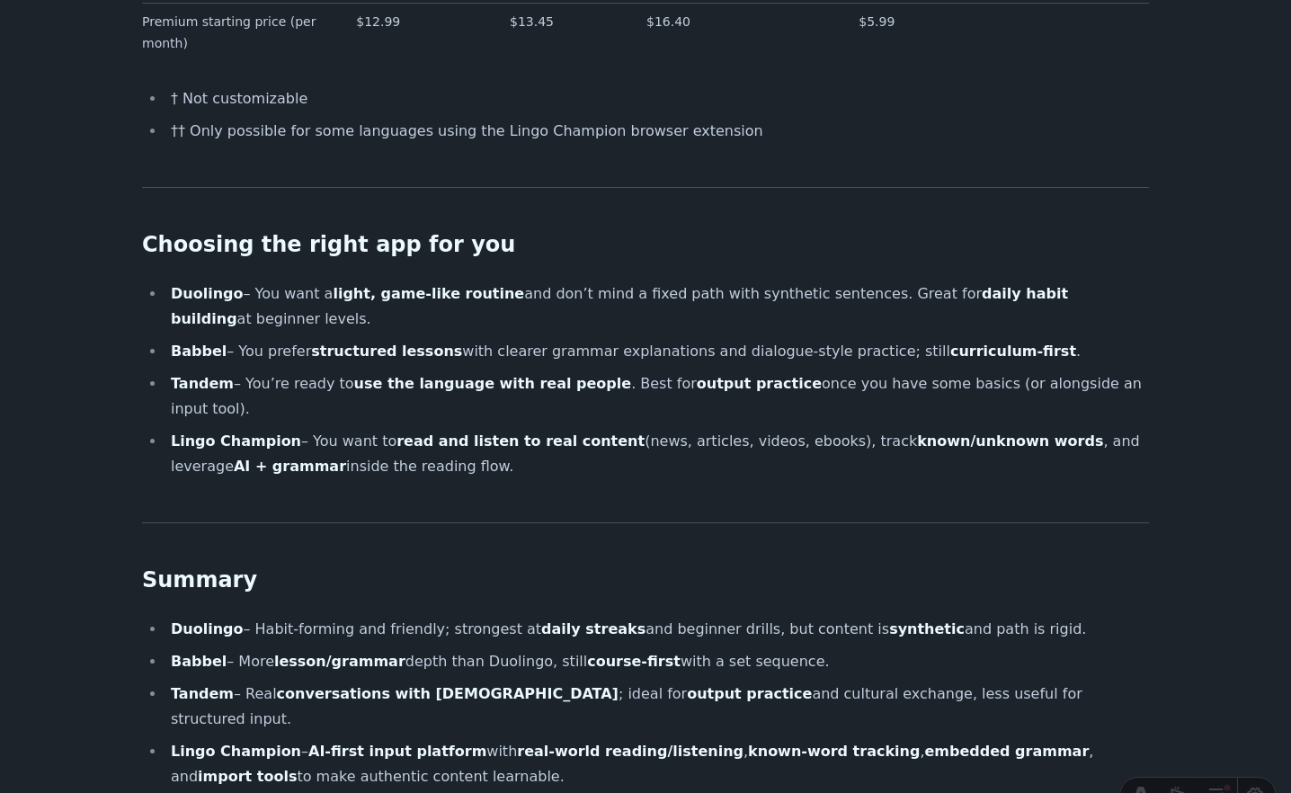
scroll to position [2873, 0]
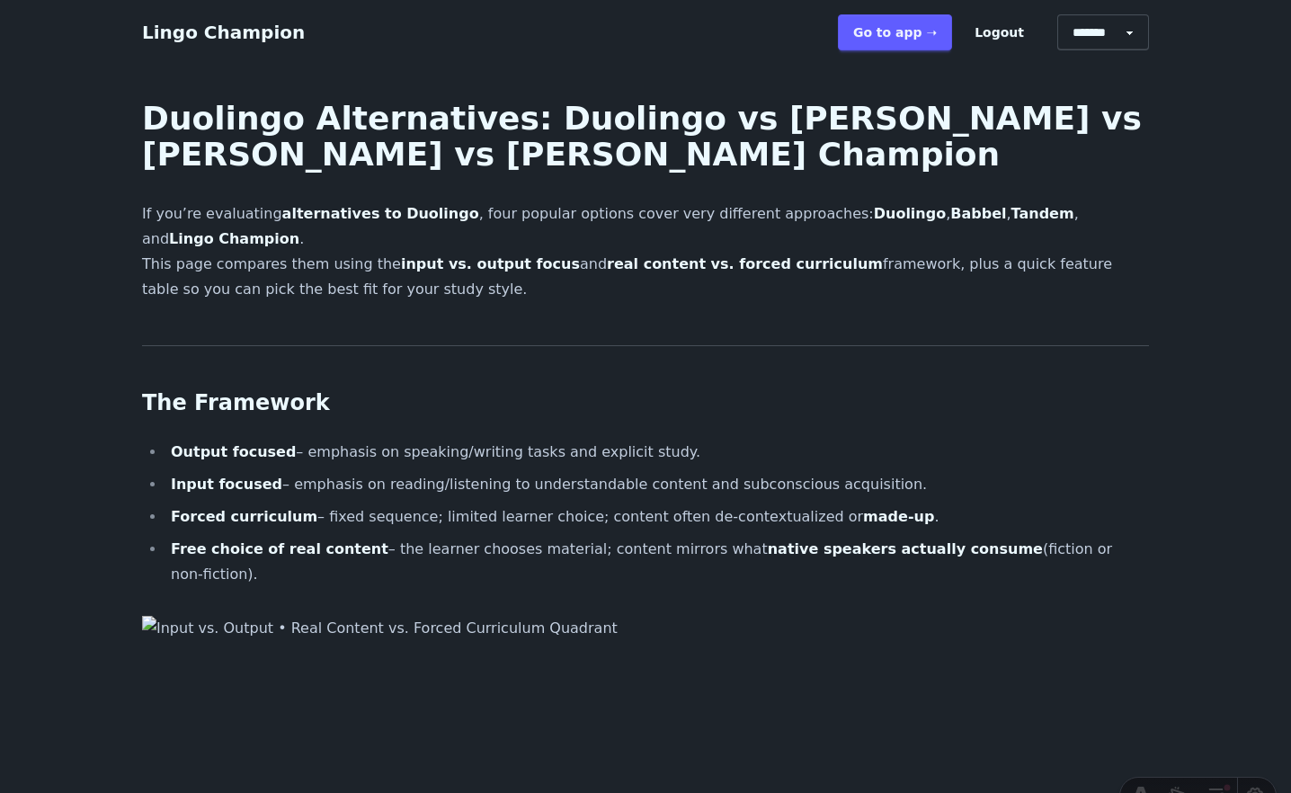
scroll to position [2873, 0]
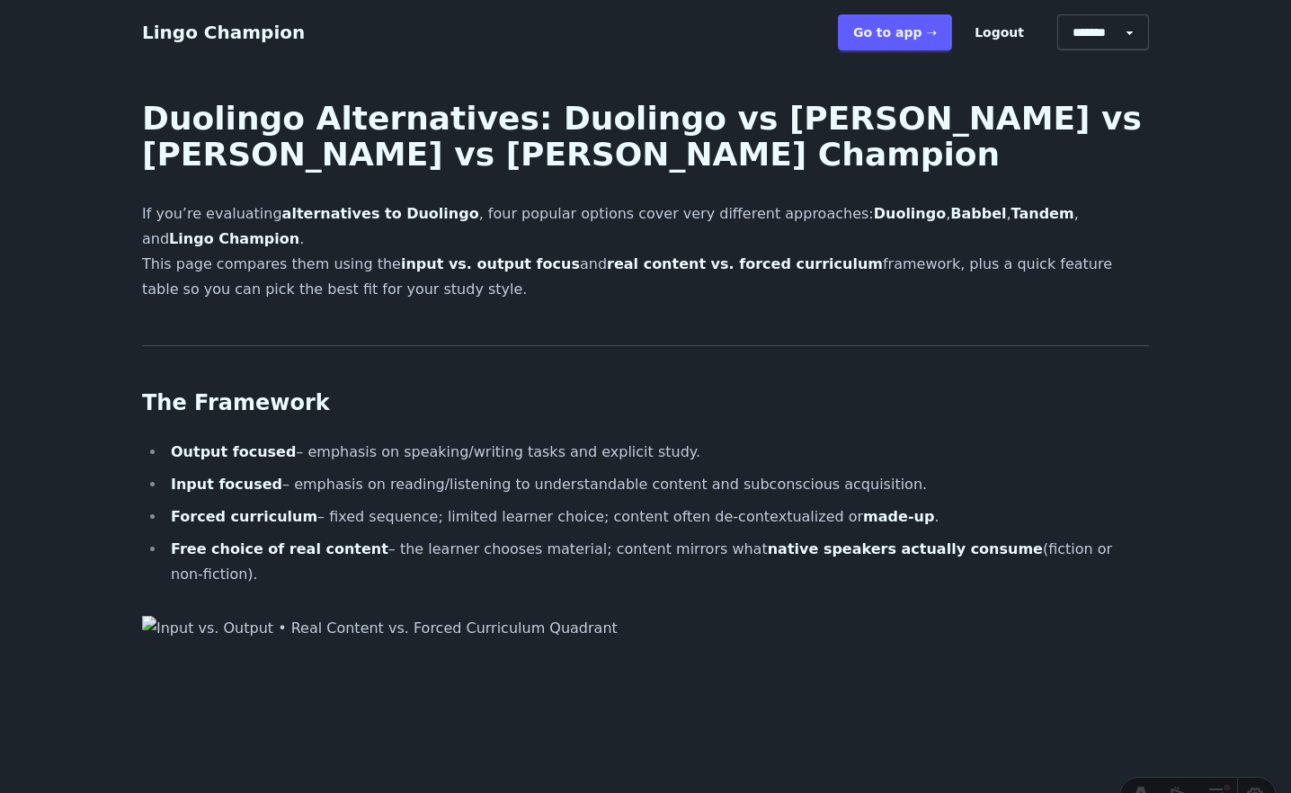
scroll to position [2923, 0]
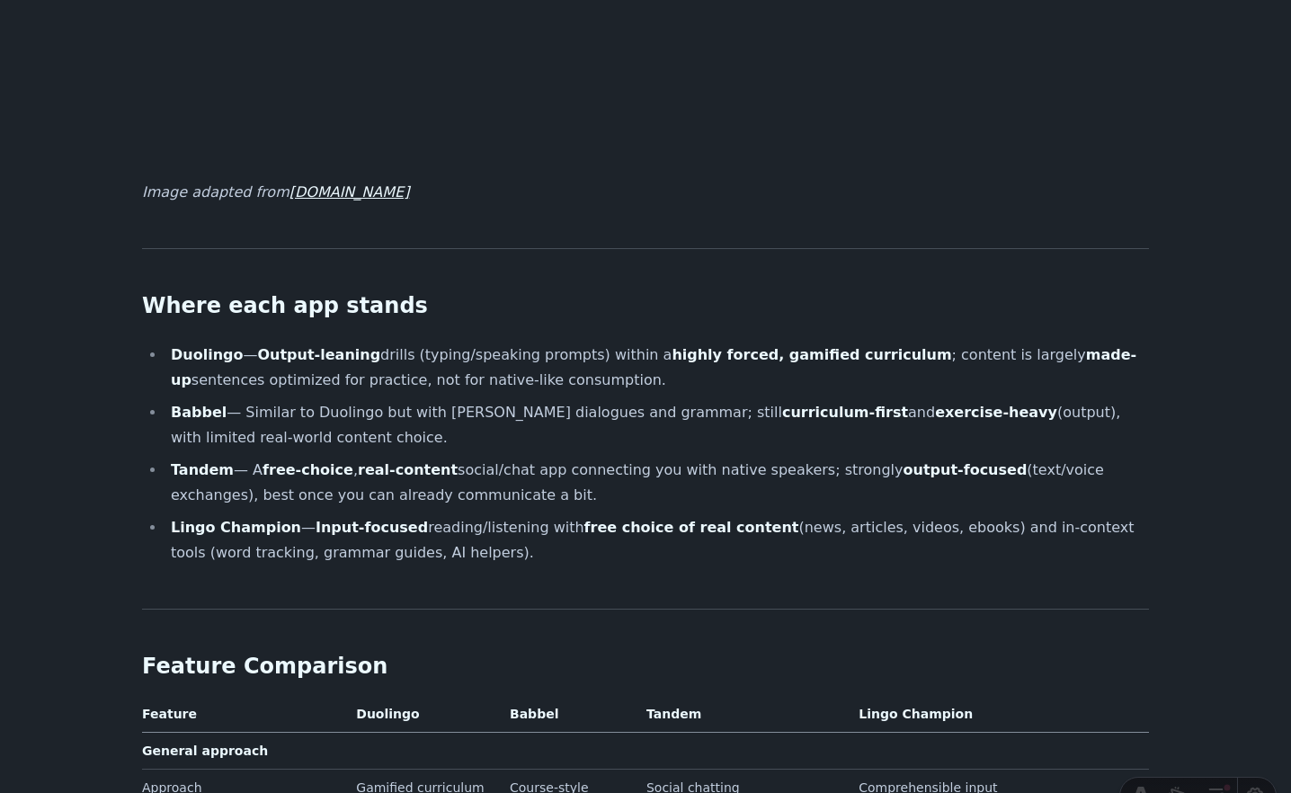
scroll to position [1149, 0]
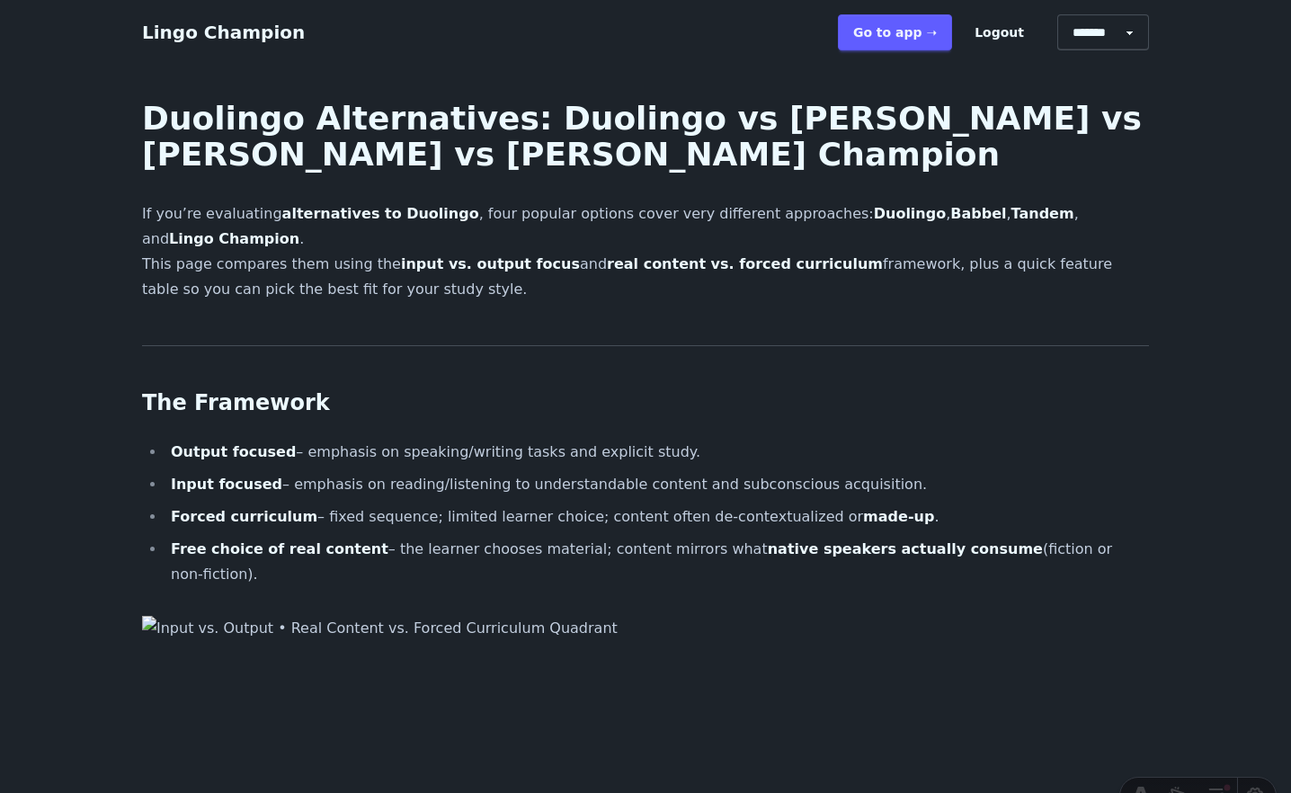
scroll to position [1149, 0]
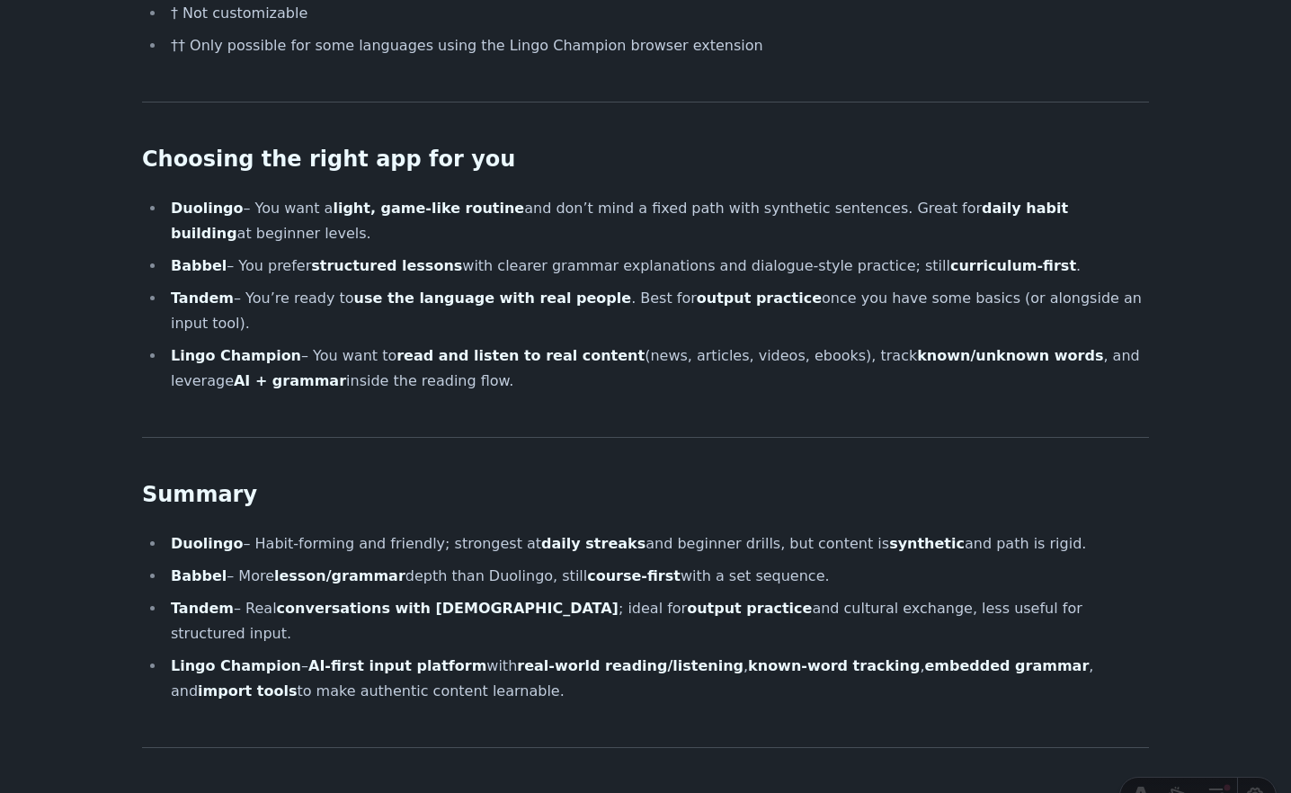
scroll to position [2989, 0]
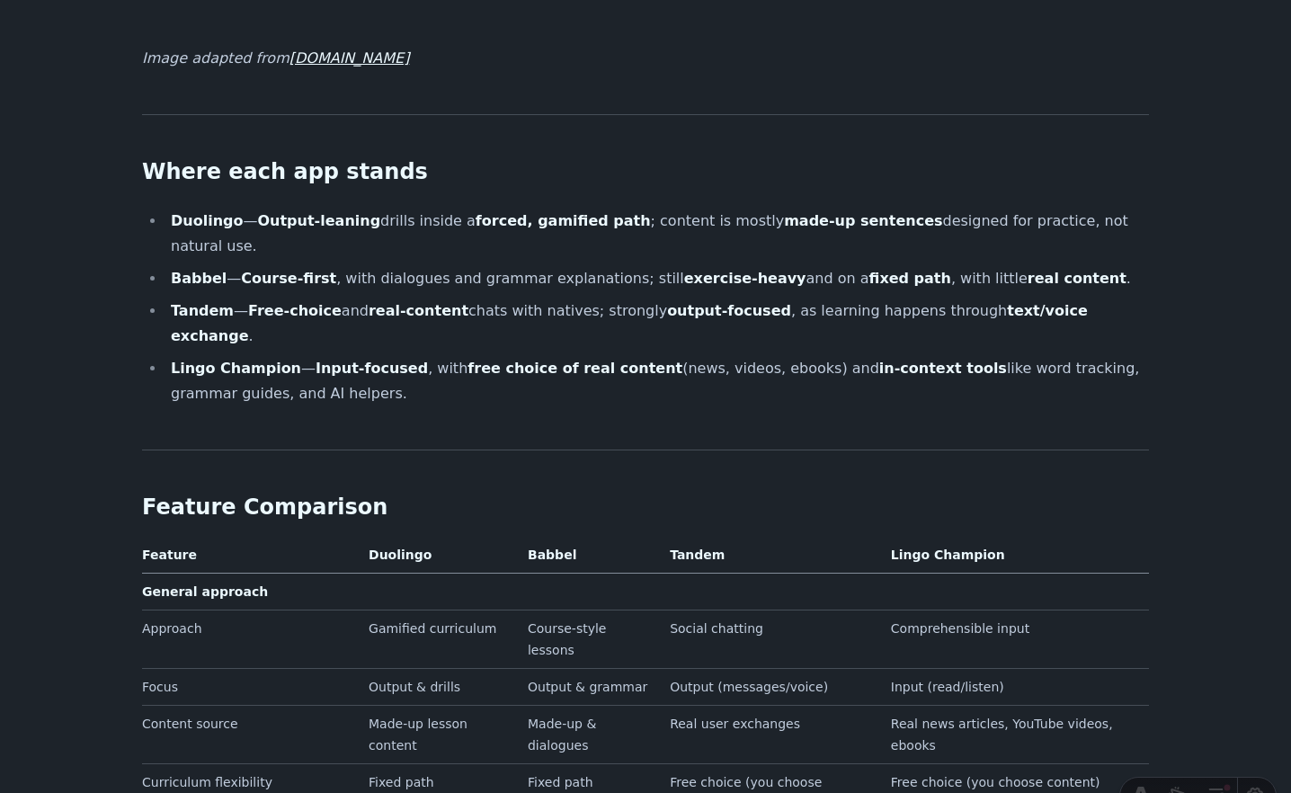
scroll to position [1283, 0]
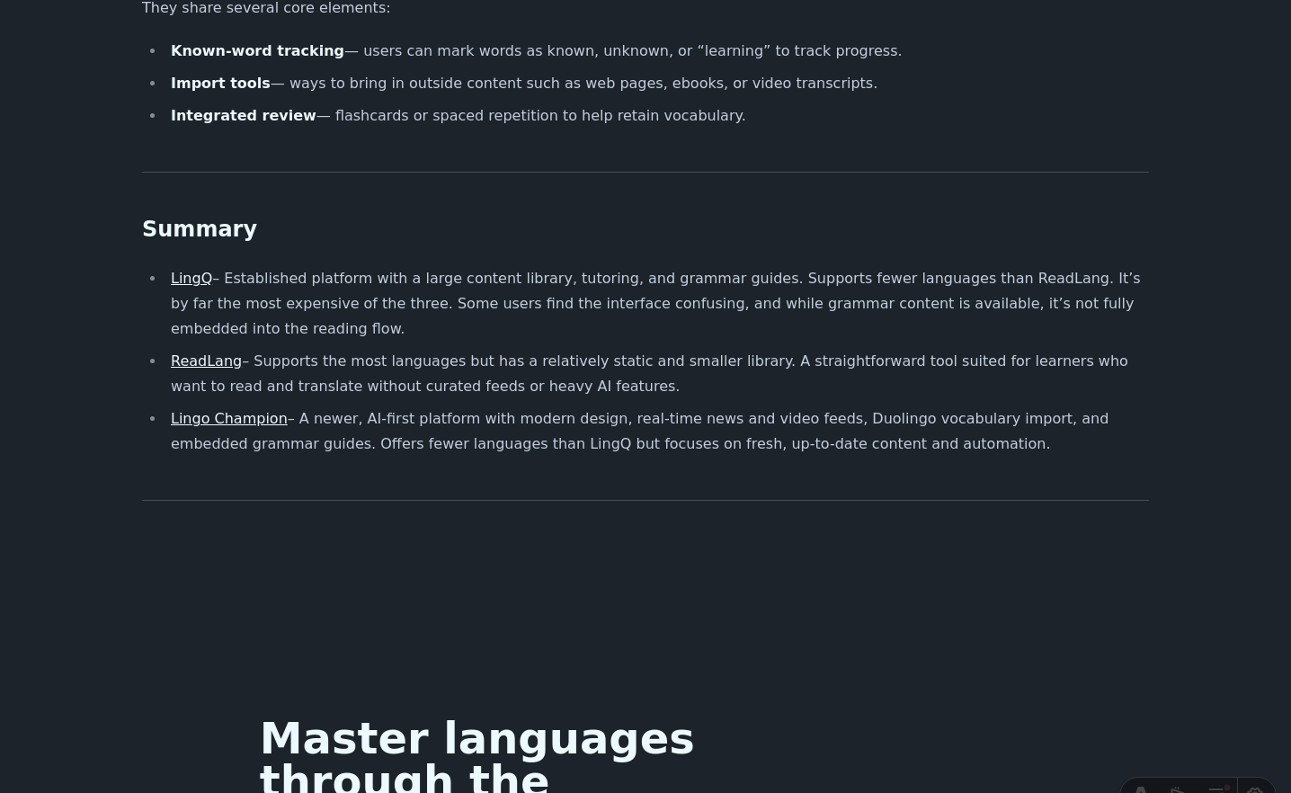
scroll to position [1734, 0]
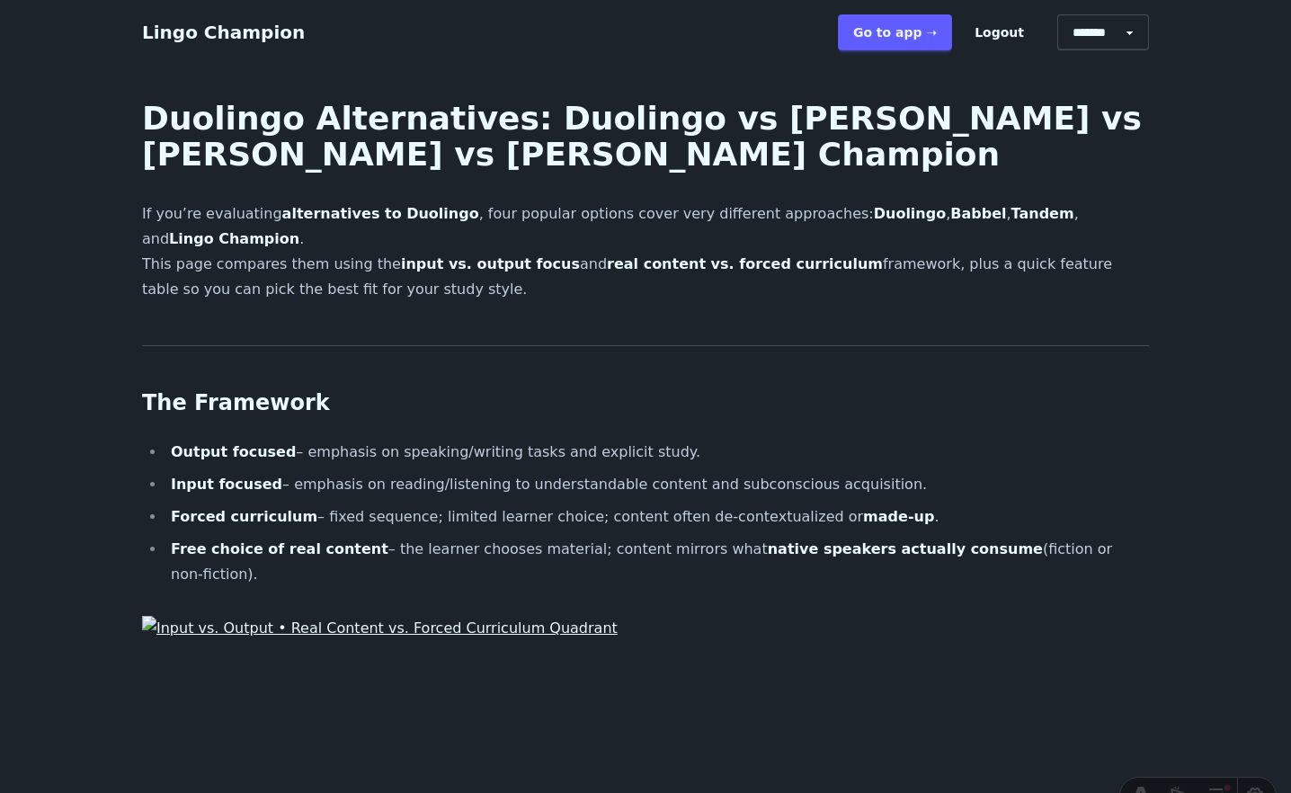
click at [1096, 32] on select "******* ******* *******" at bounding box center [1103, 32] width 92 height 36
select select "******"
click at [1064, 14] on select "******* ******* *******" at bounding box center [1103, 32] width 92 height 36
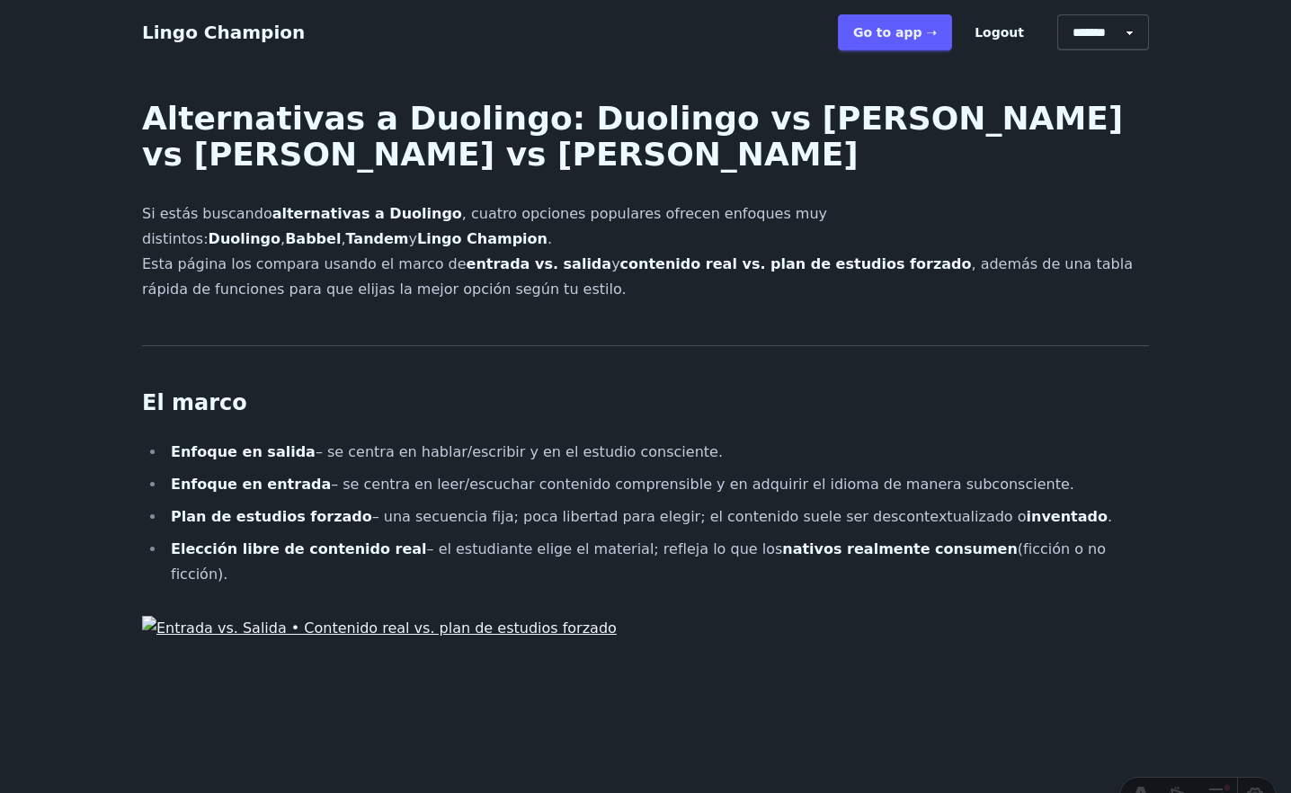
click at [1121, 30] on select "******* ******* *******" at bounding box center [1103, 32] width 92 height 36
select select "**"
click at [1064, 14] on select "******* ******* *******" at bounding box center [1103, 32] width 92 height 36
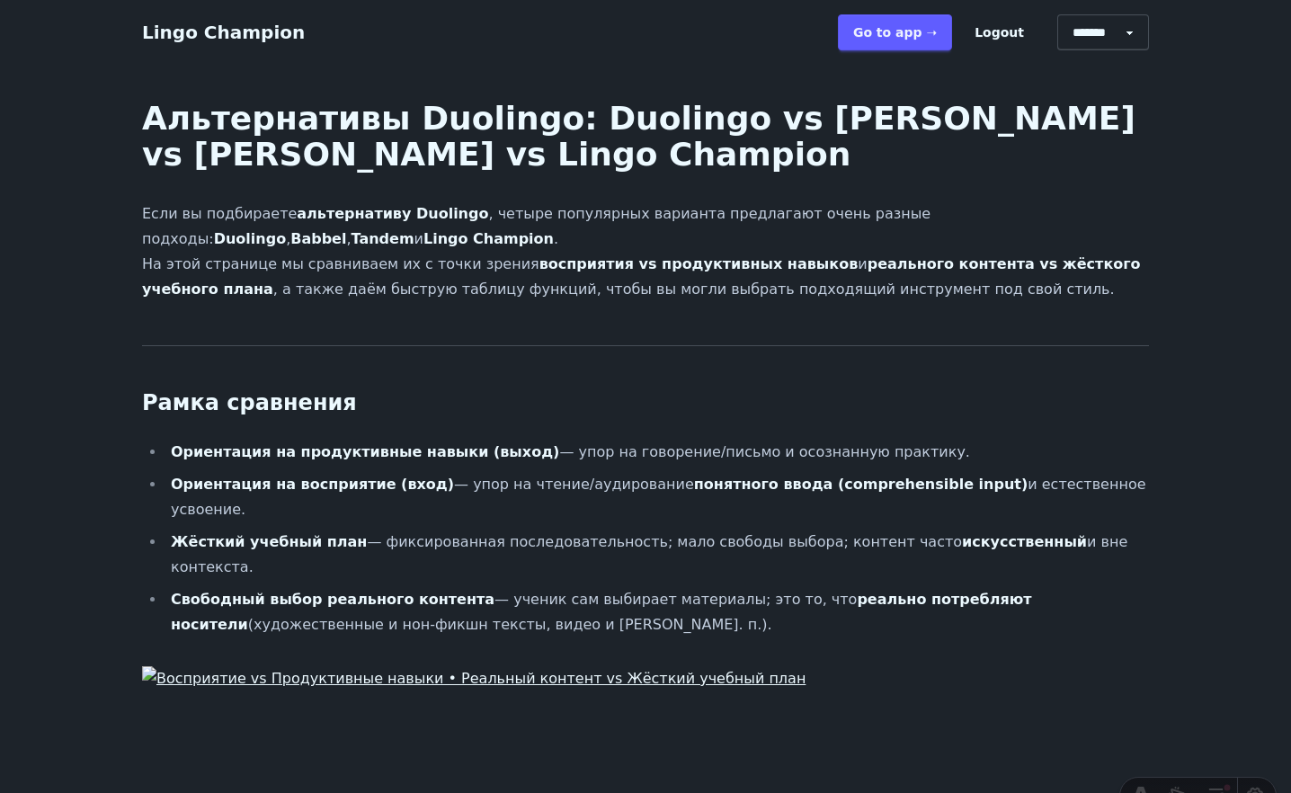
click at [1108, 39] on select "******* ******* *******" at bounding box center [1103, 32] width 92 height 36
select select "*****"
click at [1064, 14] on select "******* ******* *******" at bounding box center [1103, 32] width 92 height 36
